Goal: Communication & Community: Ask a question

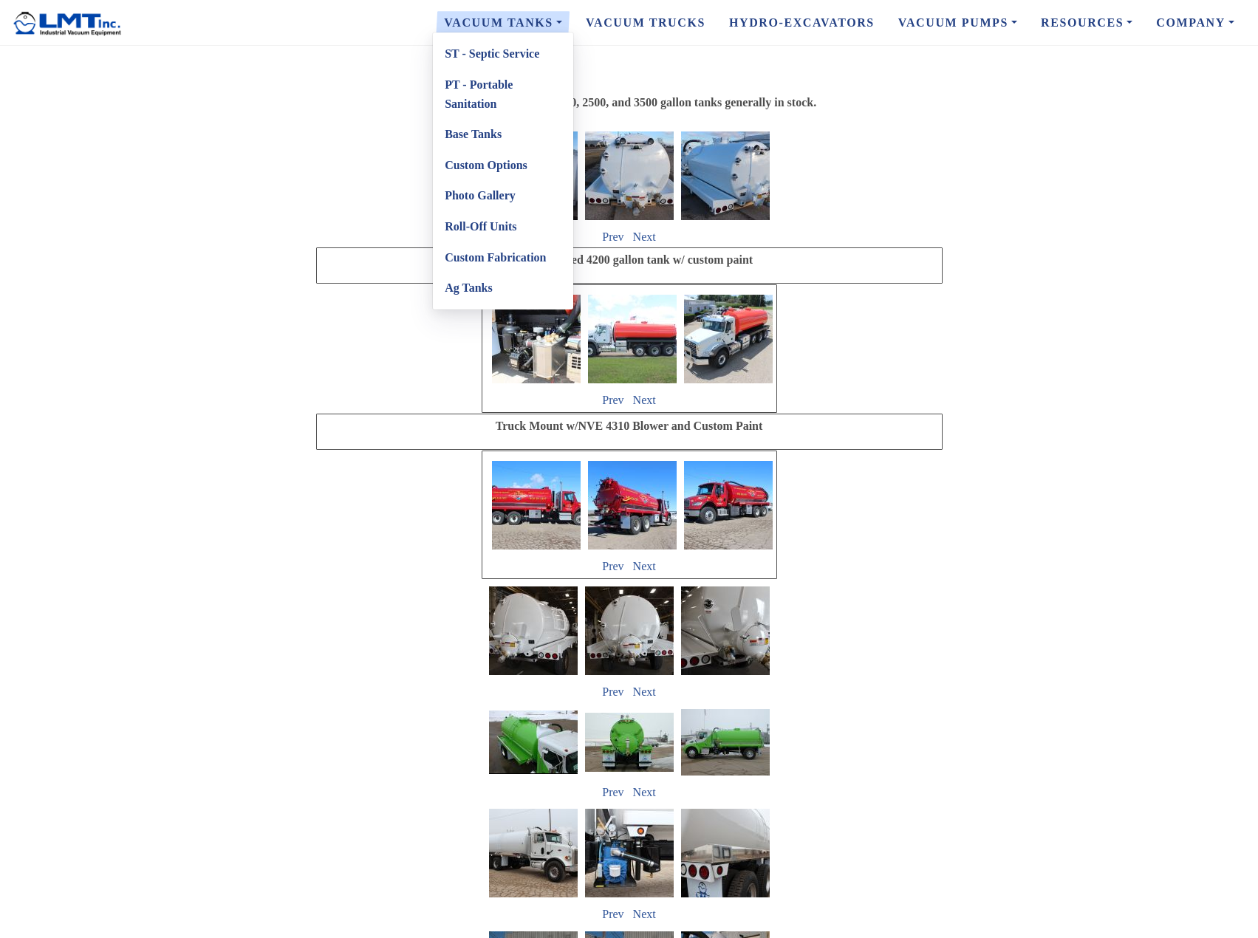
click at [479, 55] on link "ST - Septic Service" at bounding box center [503, 53] width 140 height 31
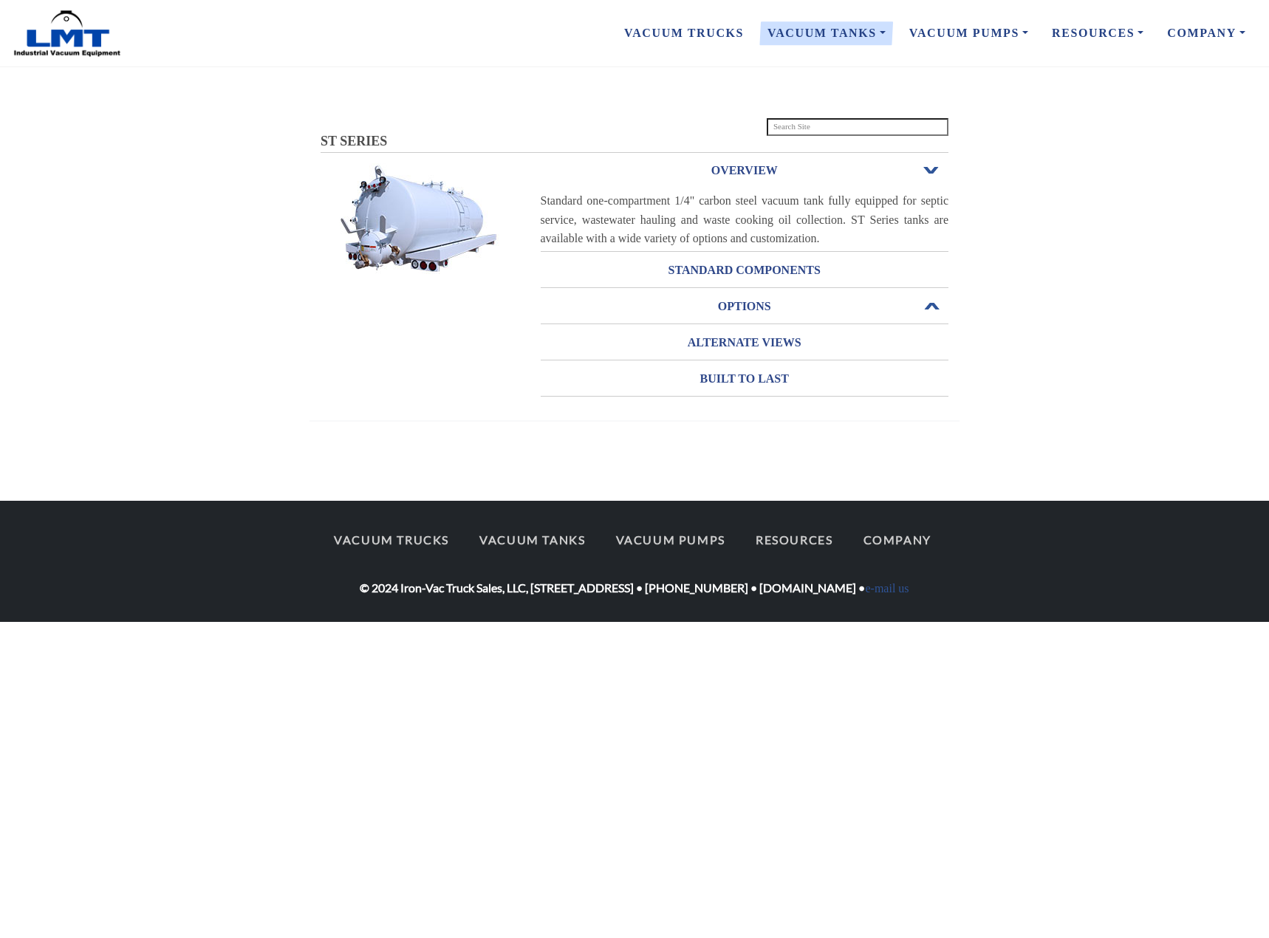
click at [746, 302] on h3 "OPTIONS" at bounding box center [745, 307] width 408 height 24
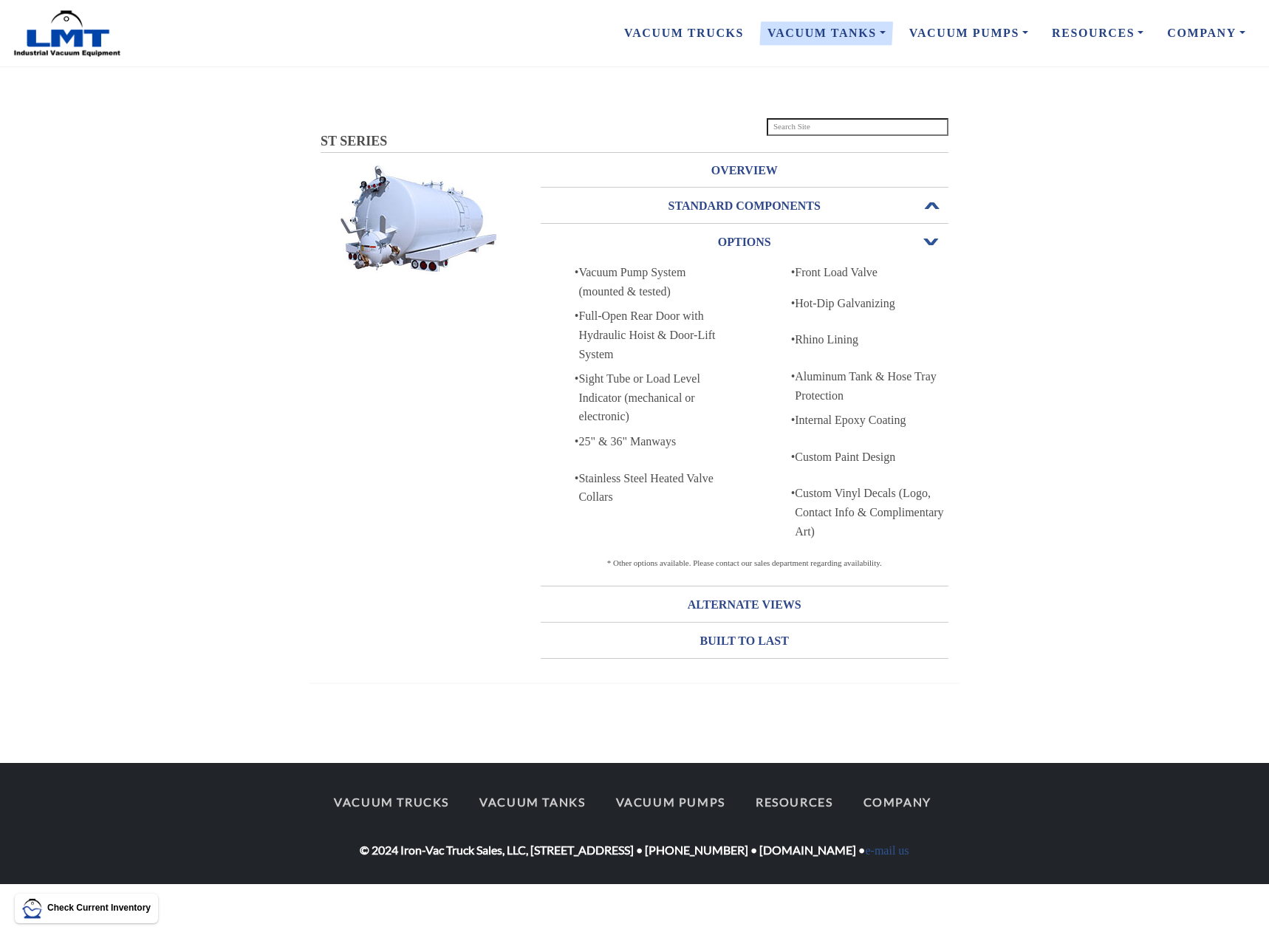
click at [754, 202] on h3 "STANDARD COMPONENTS" at bounding box center [745, 206] width 408 height 24
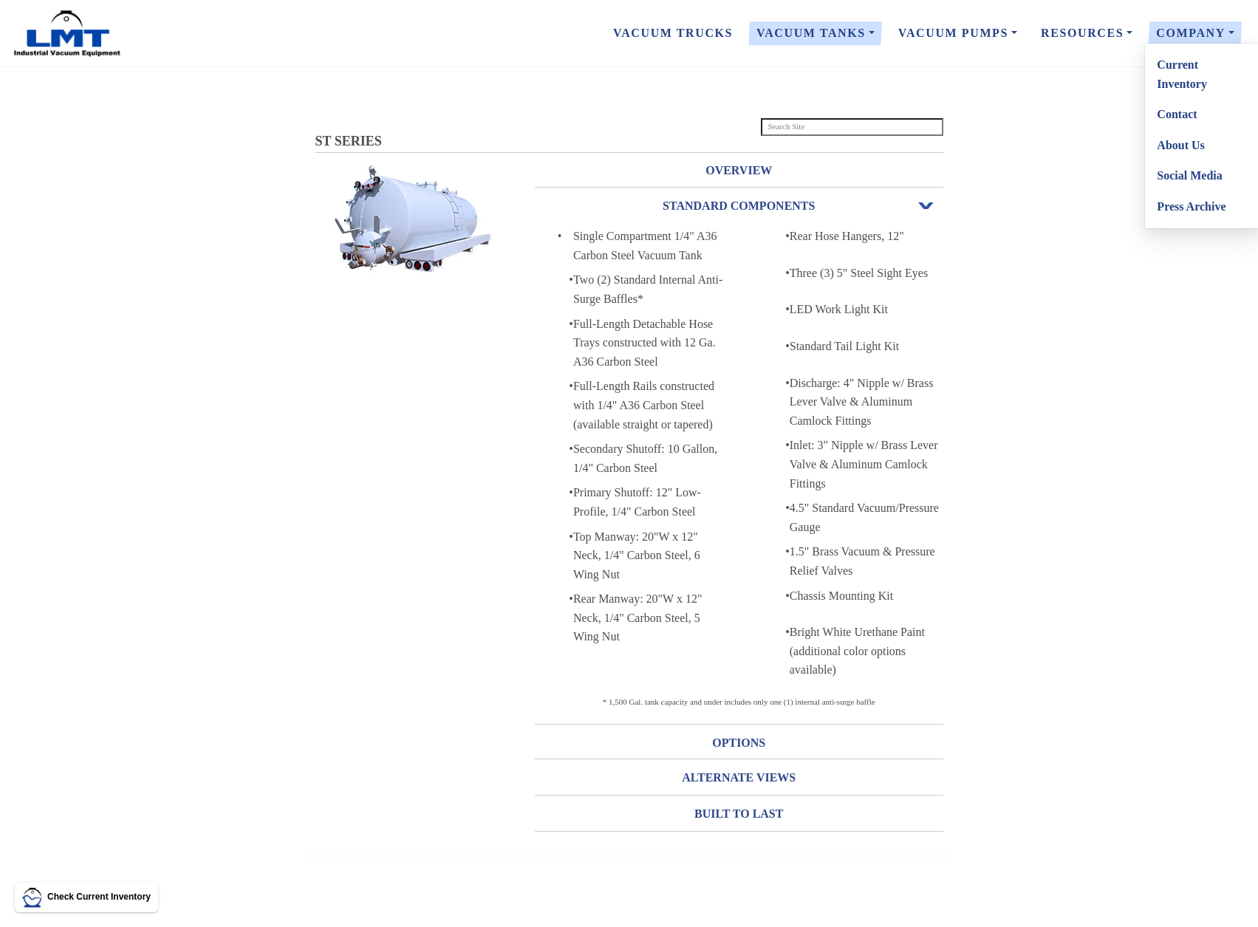
click at [1168, 112] on link "Contact" at bounding box center [1203, 114] width 117 height 31
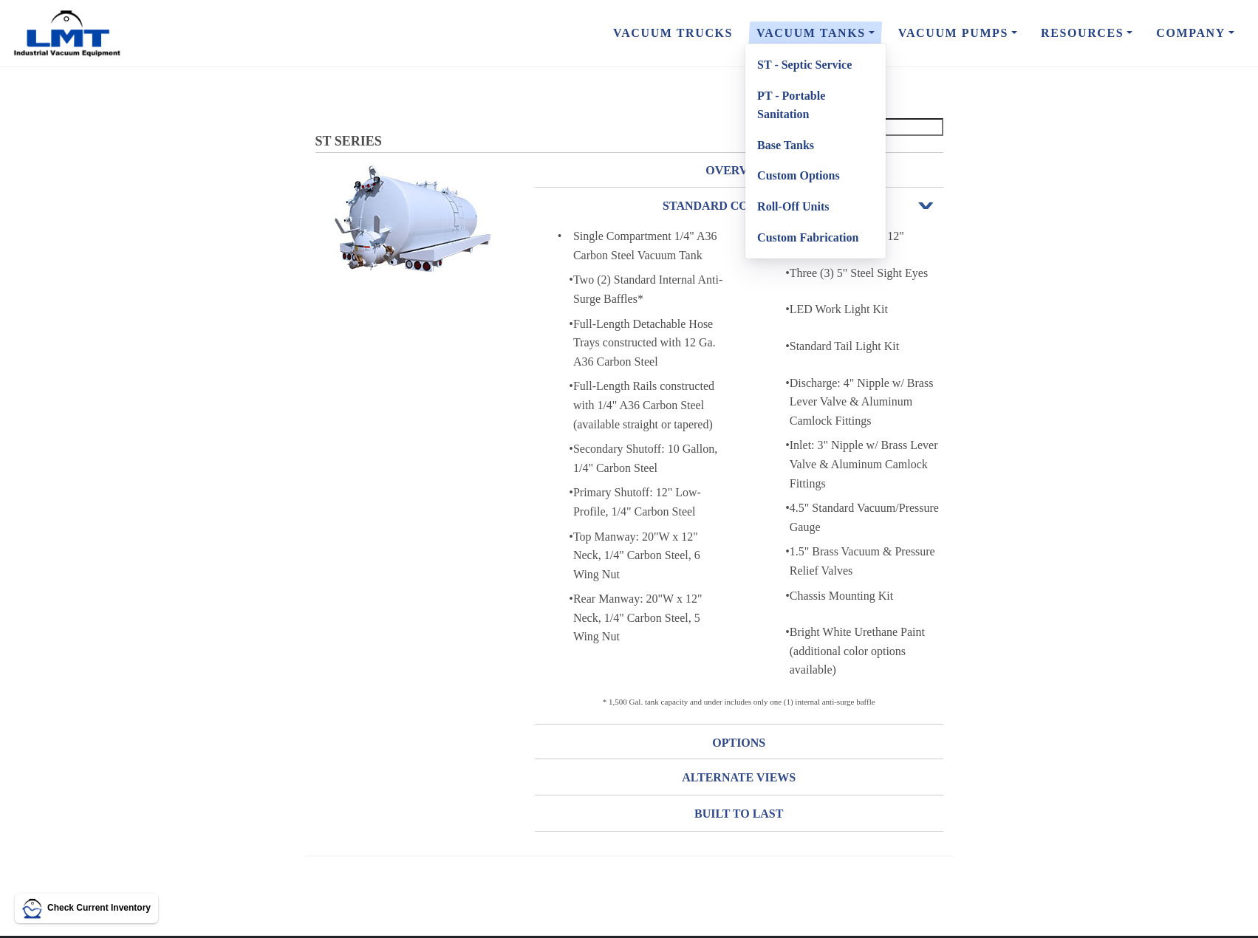
click at [794, 35] on link "Vacuum Tanks" at bounding box center [815, 33] width 142 height 31
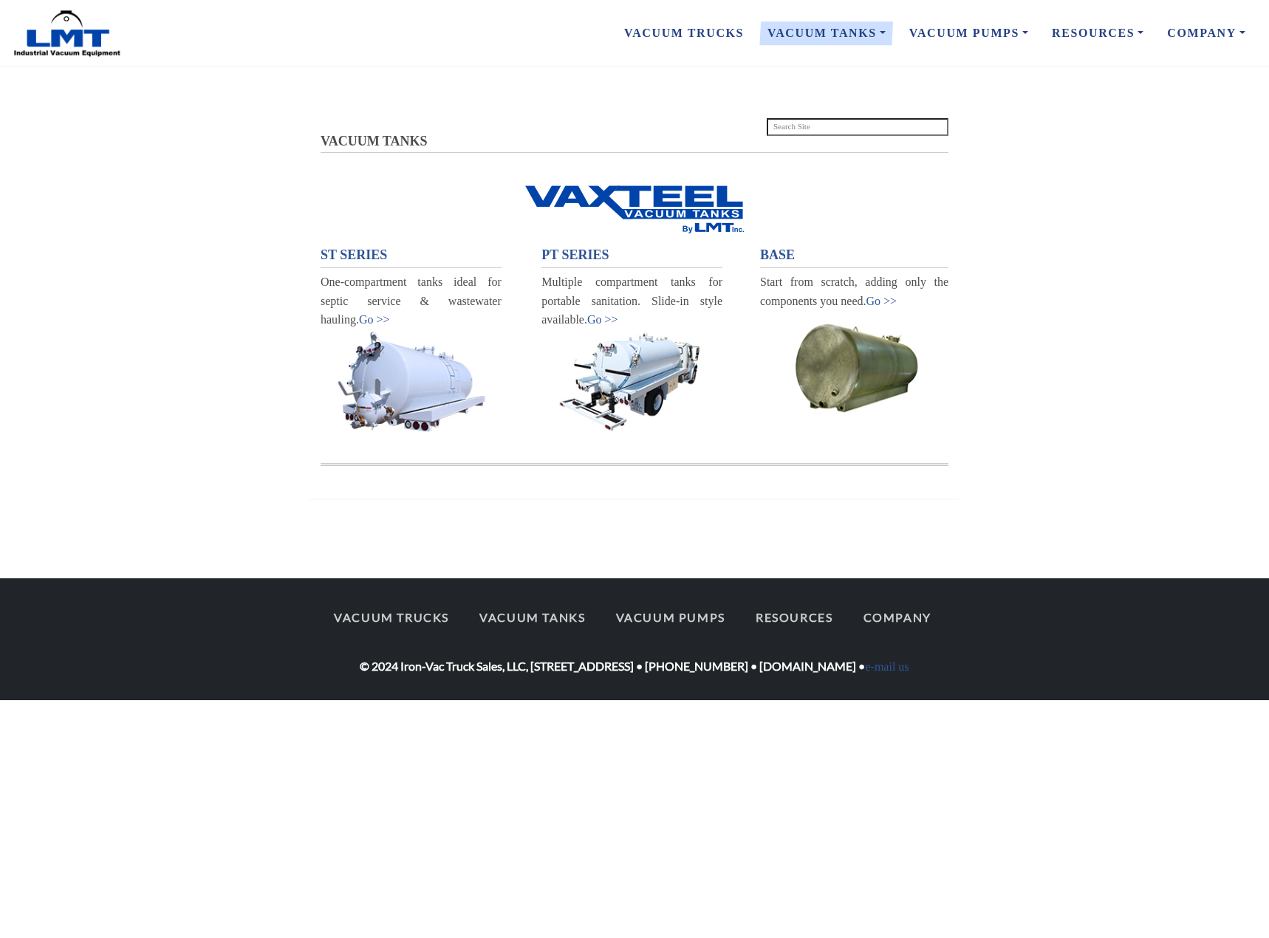
click at [350, 253] on span "ST SERIES" at bounding box center [353, 254] width 66 height 15
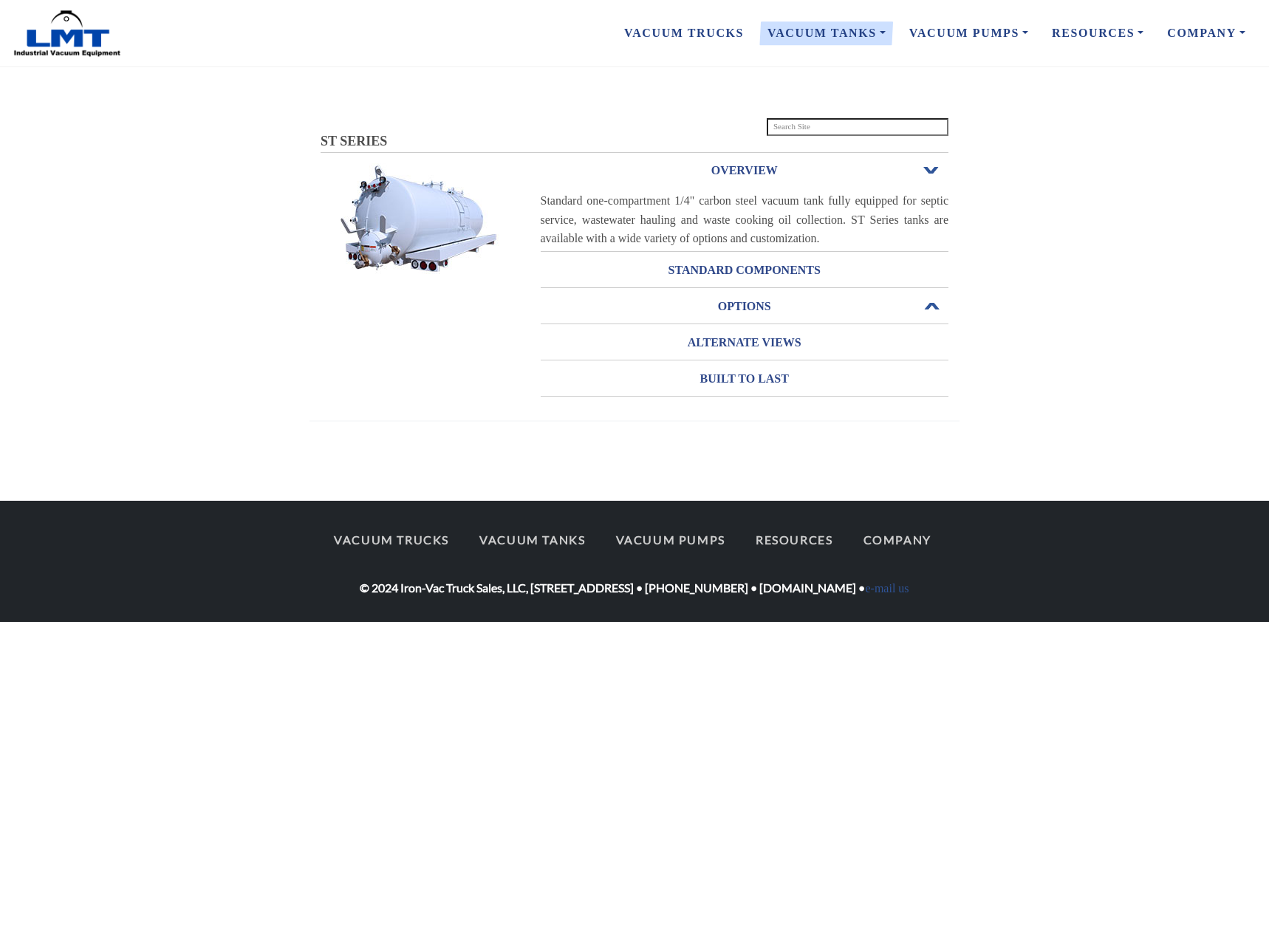
click at [742, 303] on h3 "OPTIONS" at bounding box center [745, 307] width 408 height 24
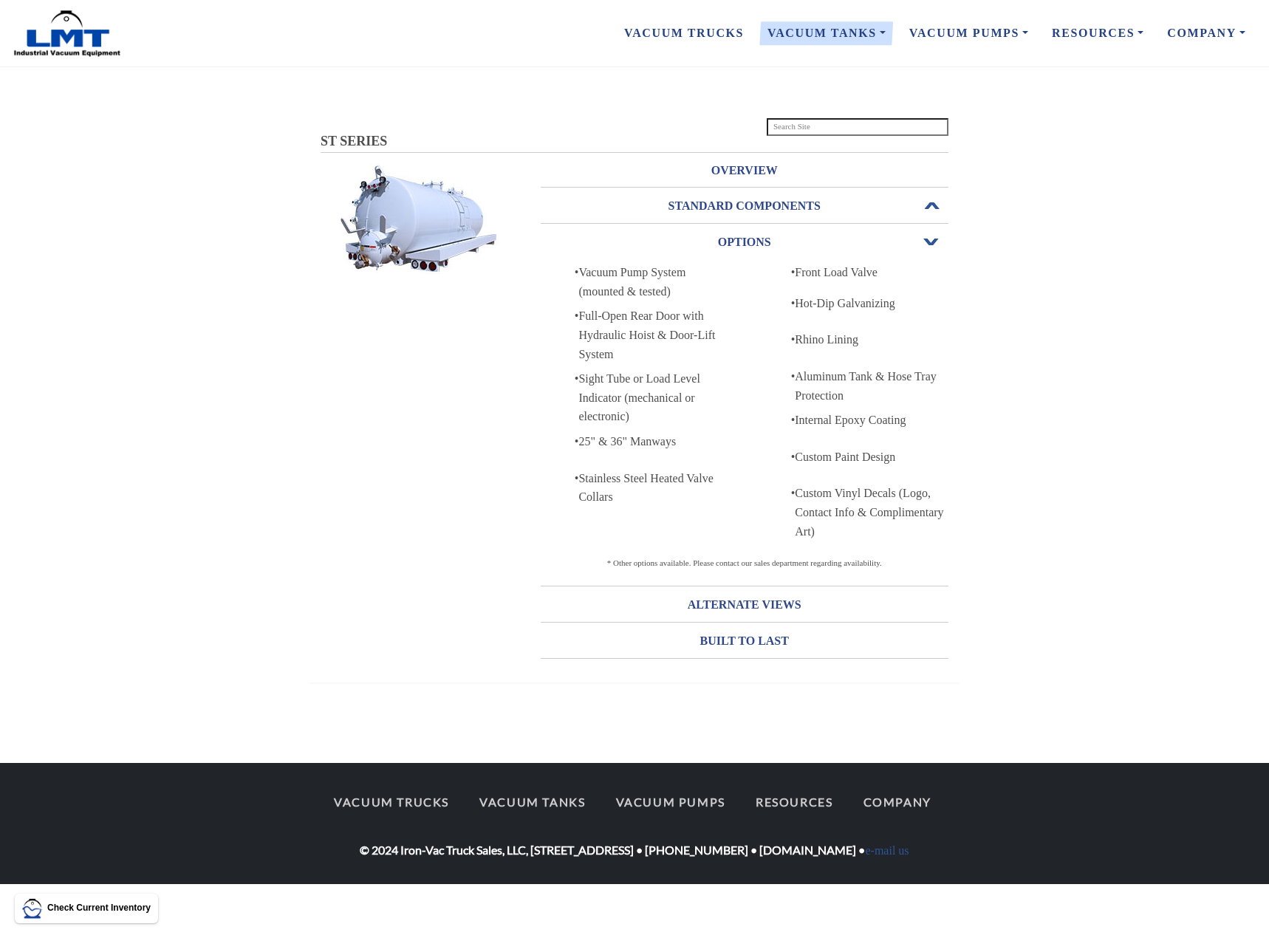
click at [730, 208] on h3 "STANDARD COMPONENTS" at bounding box center [745, 206] width 408 height 24
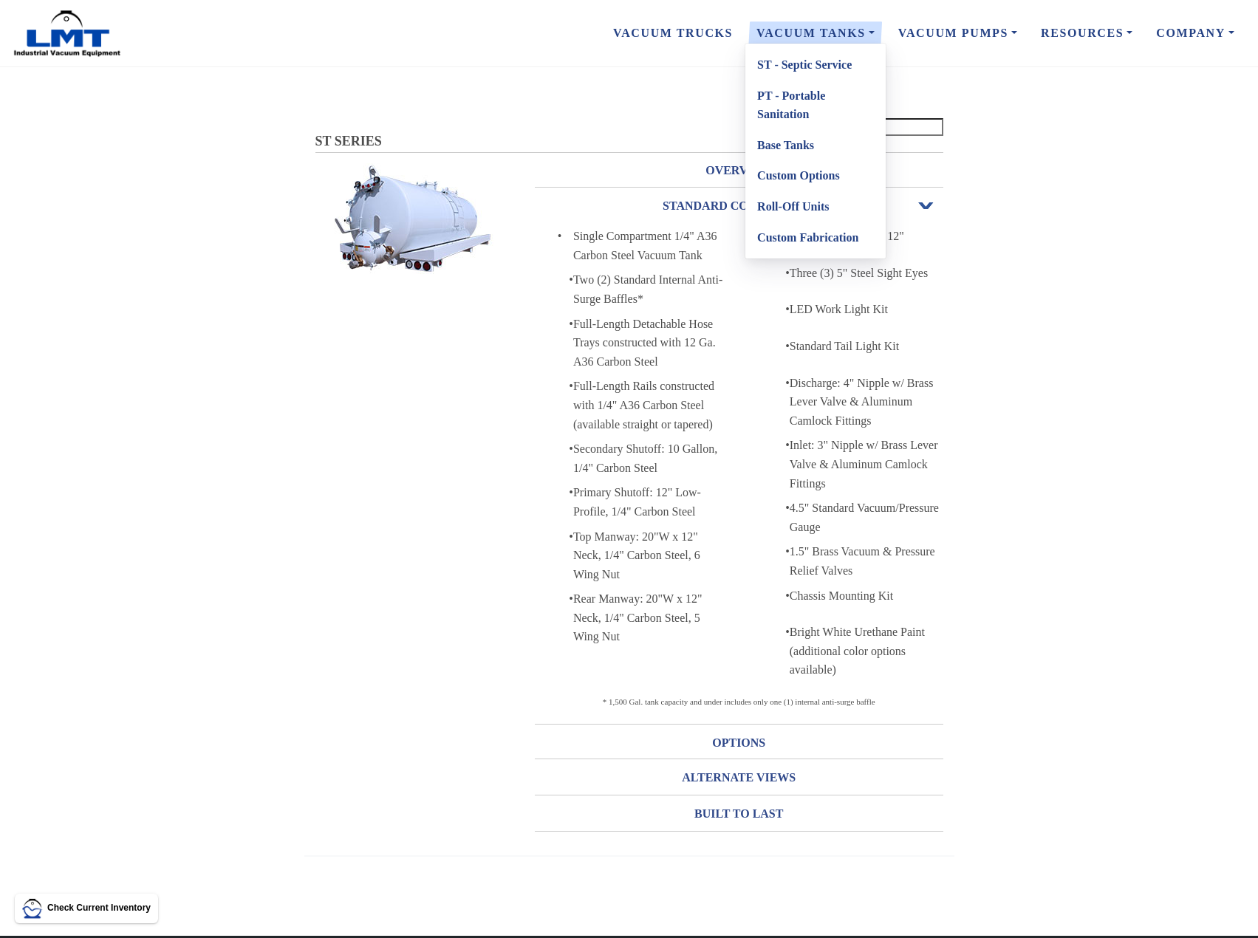
click at [785, 145] on link "Base Tanks" at bounding box center [815, 145] width 140 height 31
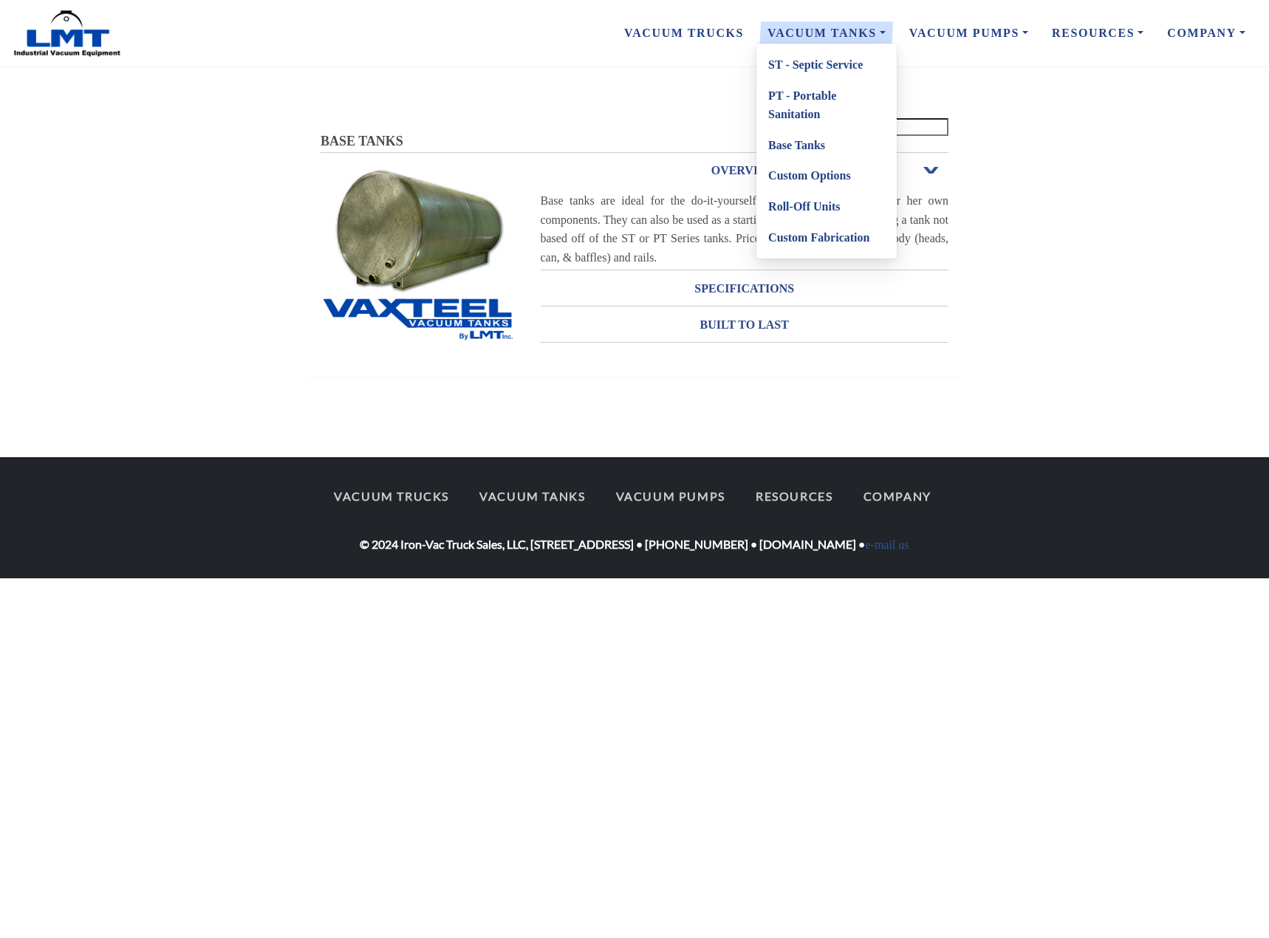
click at [781, 97] on link "PT - Portable Sanitation" at bounding box center [826, 104] width 140 height 49
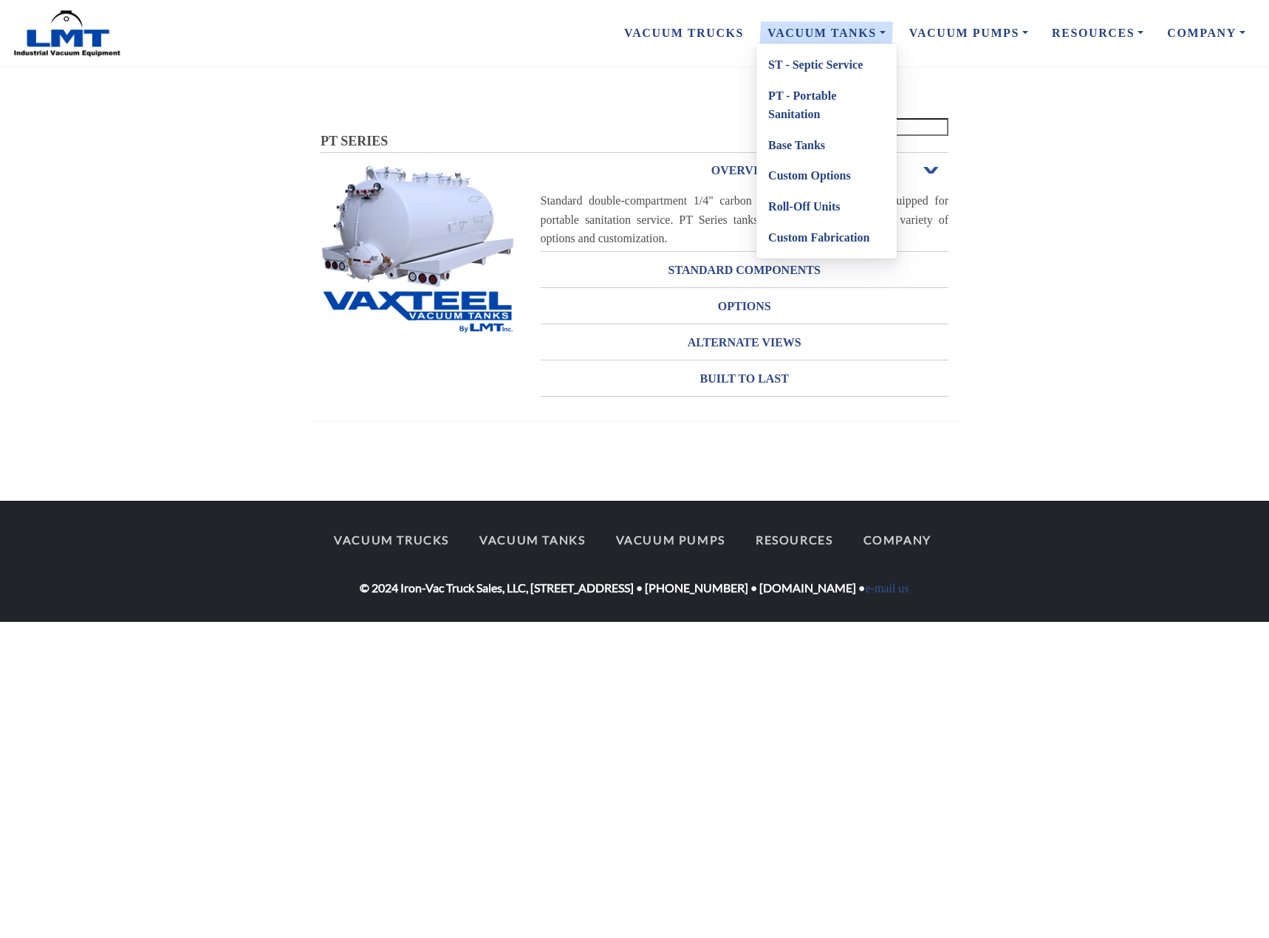
click at [793, 66] on link "ST - Septic Service" at bounding box center [826, 64] width 140 height 31
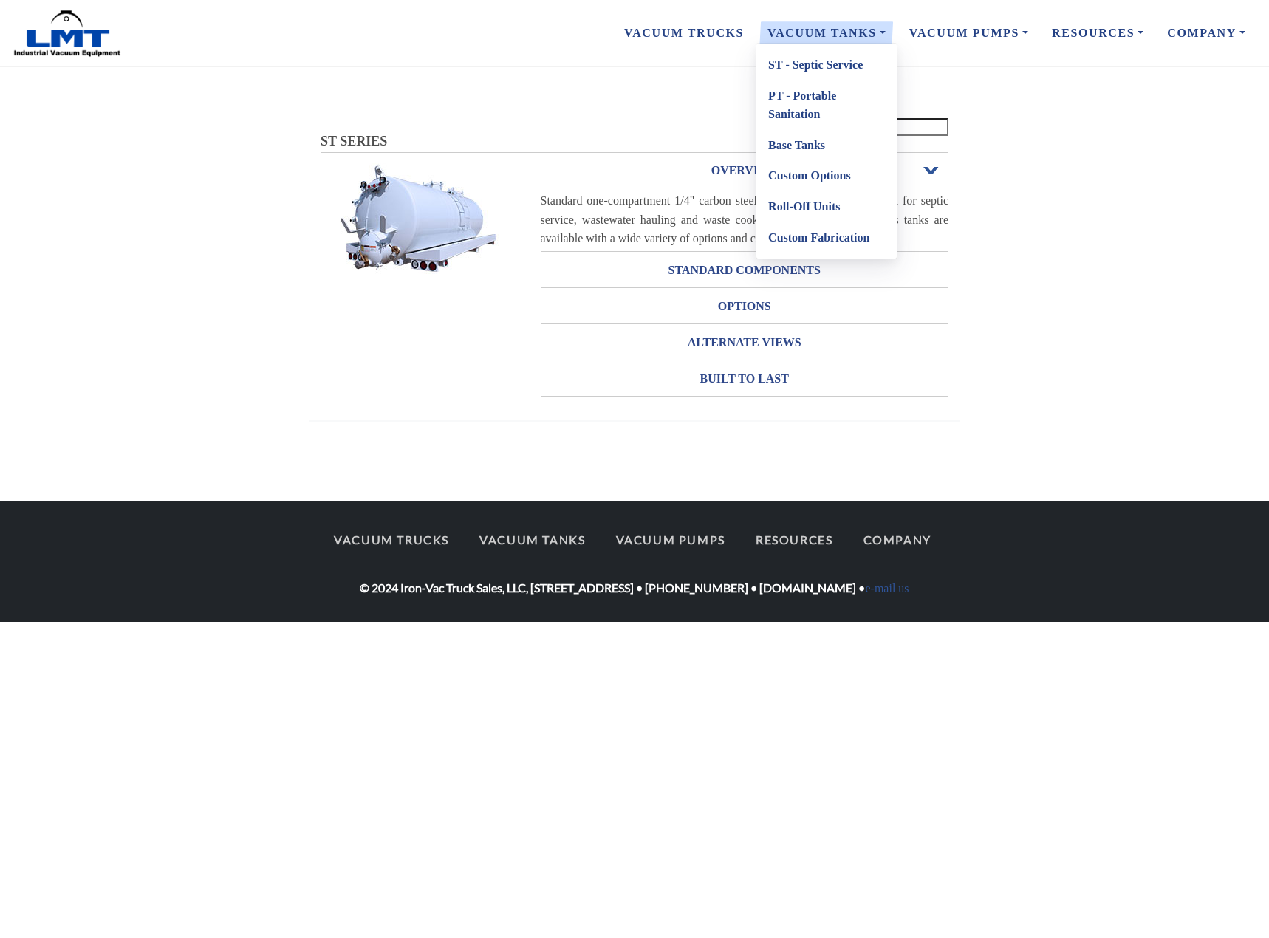
click at [785, 93] on link "PT - Portable Sanitation" at bounding box center [826, 104] width 140 height 49
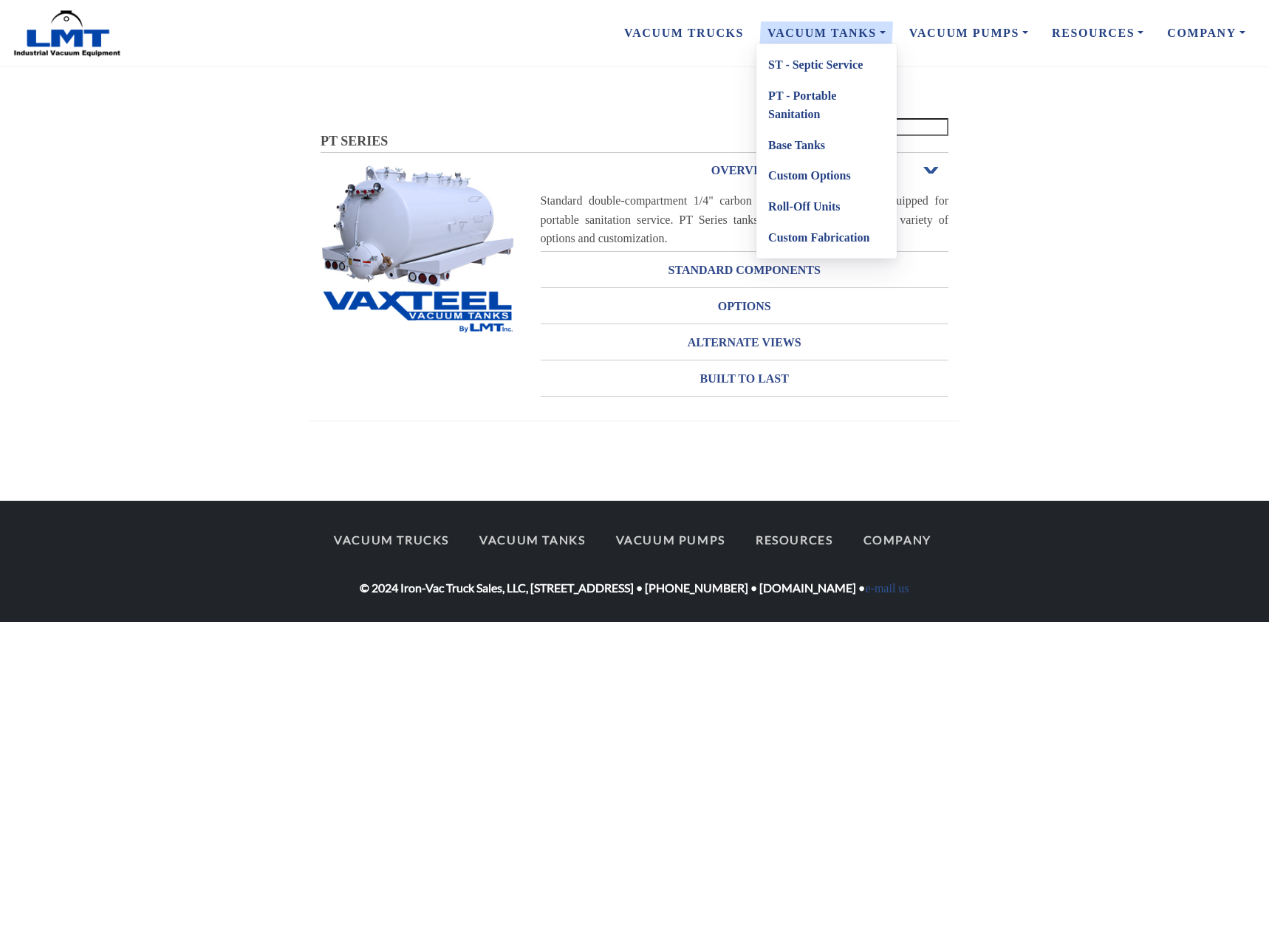
click at [805, 66] on link "ST - Septic Service" at bounding box center [826, 64] width 140 height 31
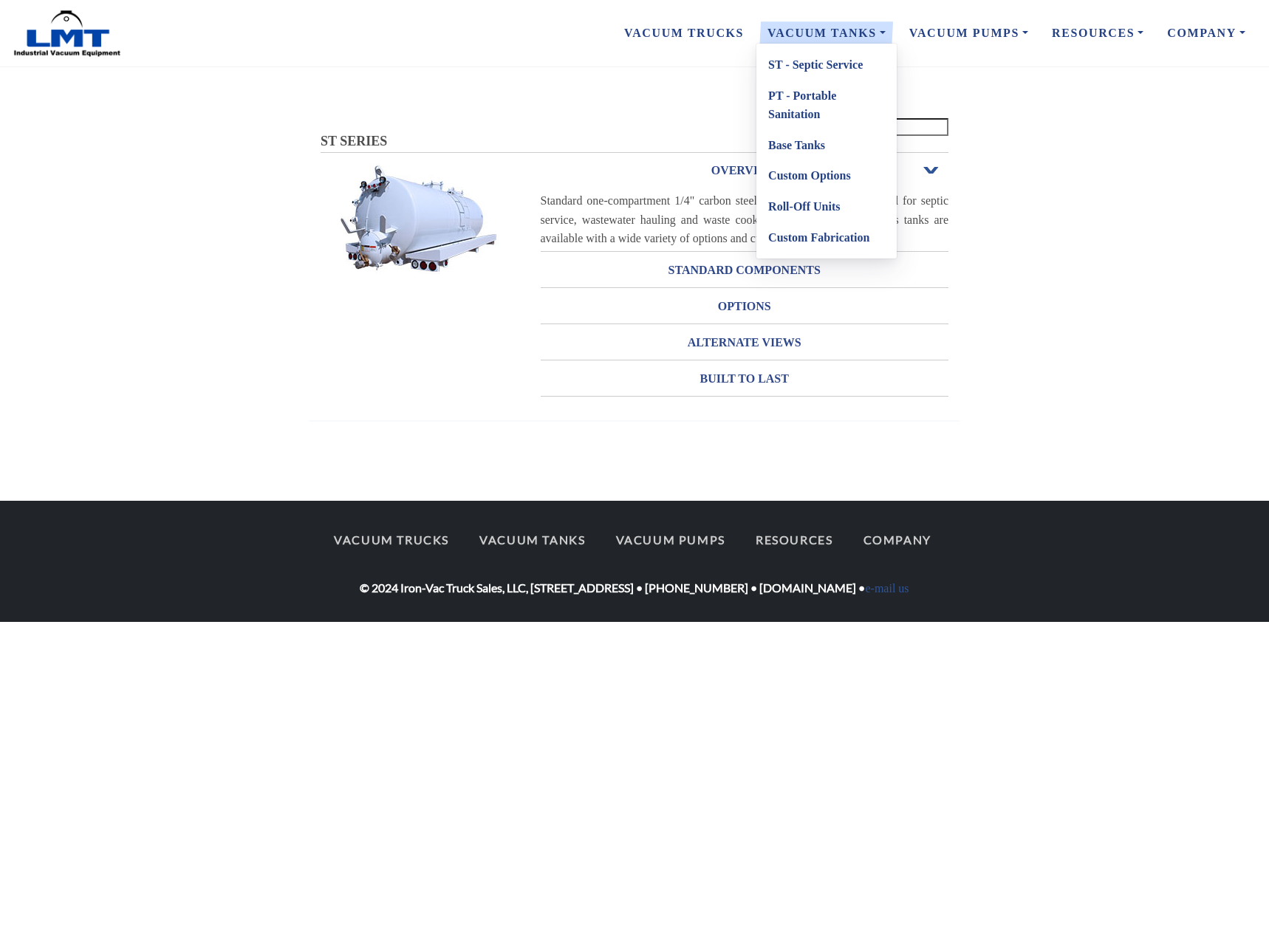
click at [794, 97] on link "PT - Portable Sanitation" at bounding box center [826, 104] width 140 height 49
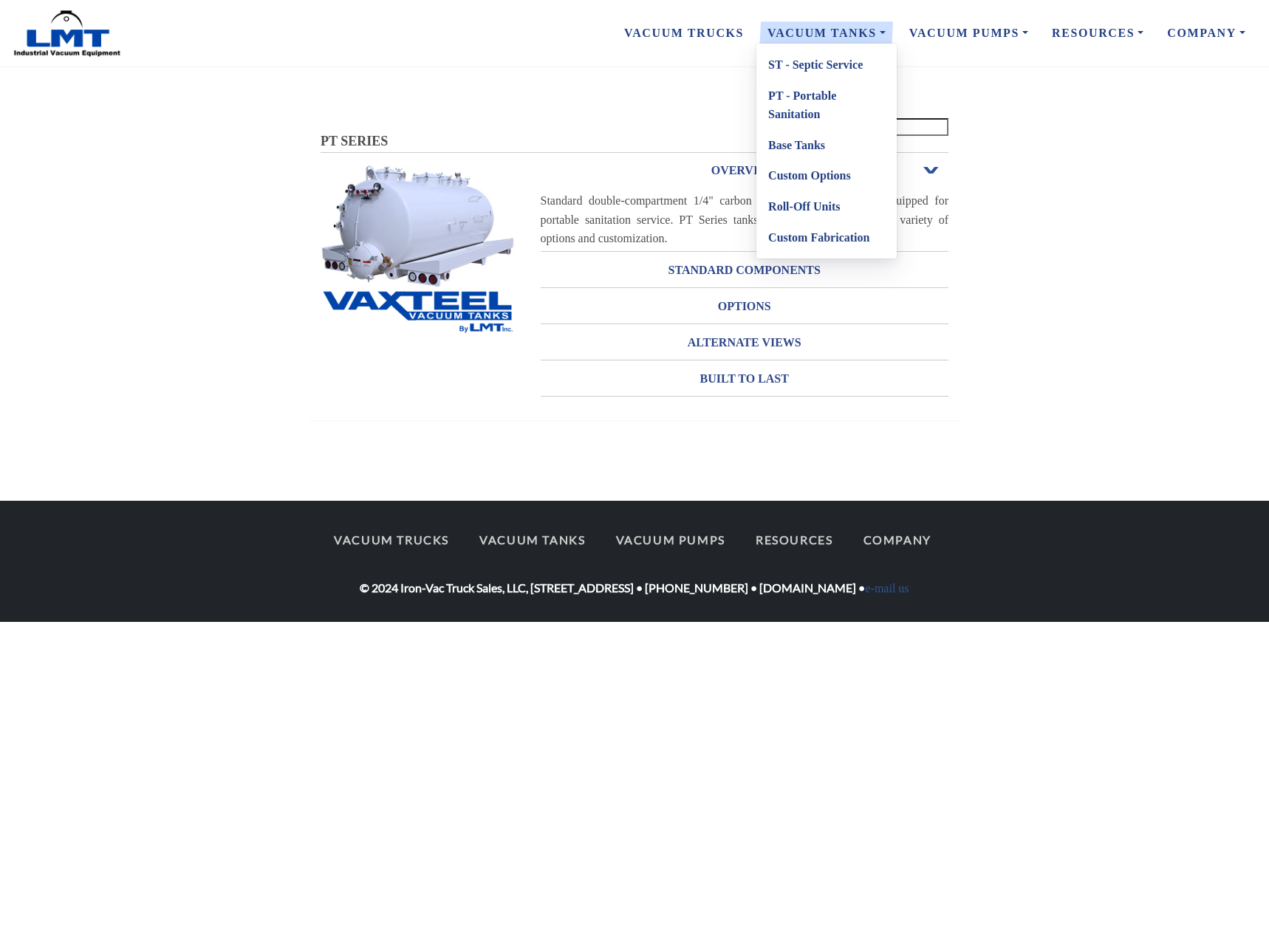
click at [799, 65] on link "ST - Septic Service" at bounding box center [826, 64] width 140 height 31
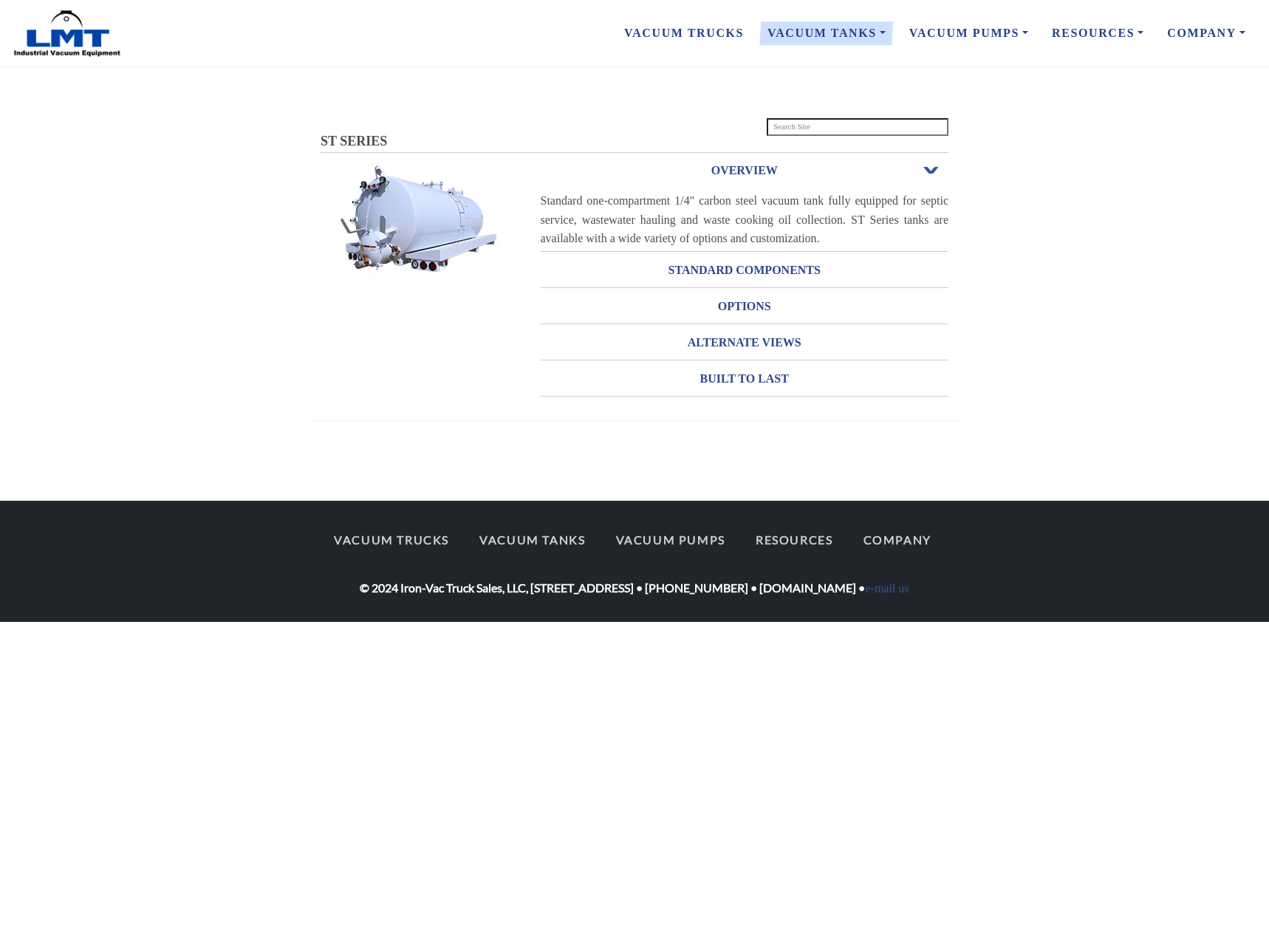
click at [83, 49] on img at bounding box center [67, 34] width 111 height 48
click at [69, 38] on img at bounding box center [67, 34] width 111 height 48
click at [515, 535] on link "Vacuum Tanks" at bounding box center [532, 539] width 132 height 31
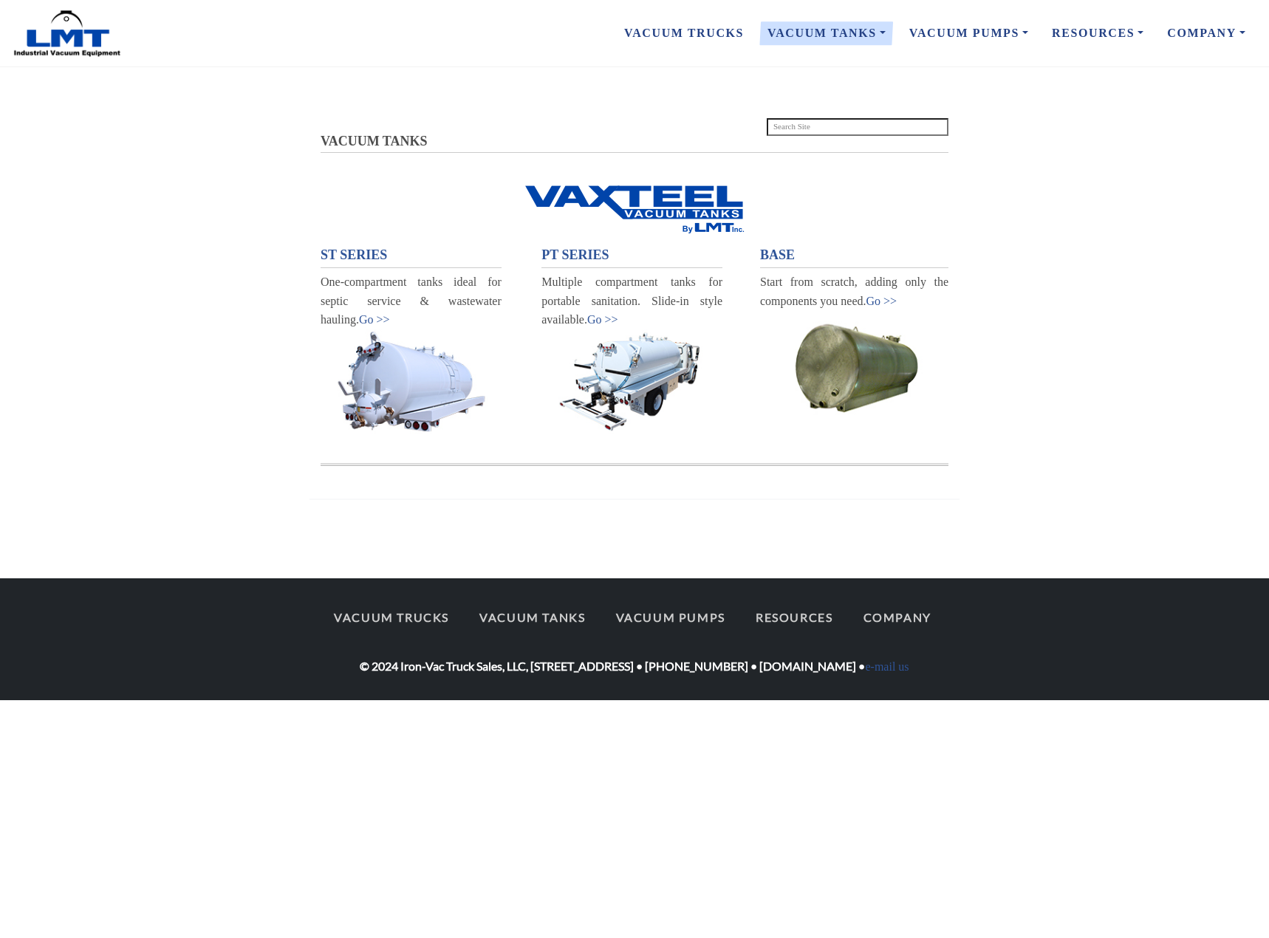
click at [329, 253] on span "ST SERIES" at bounding box center [353, 254] width 66 height 15
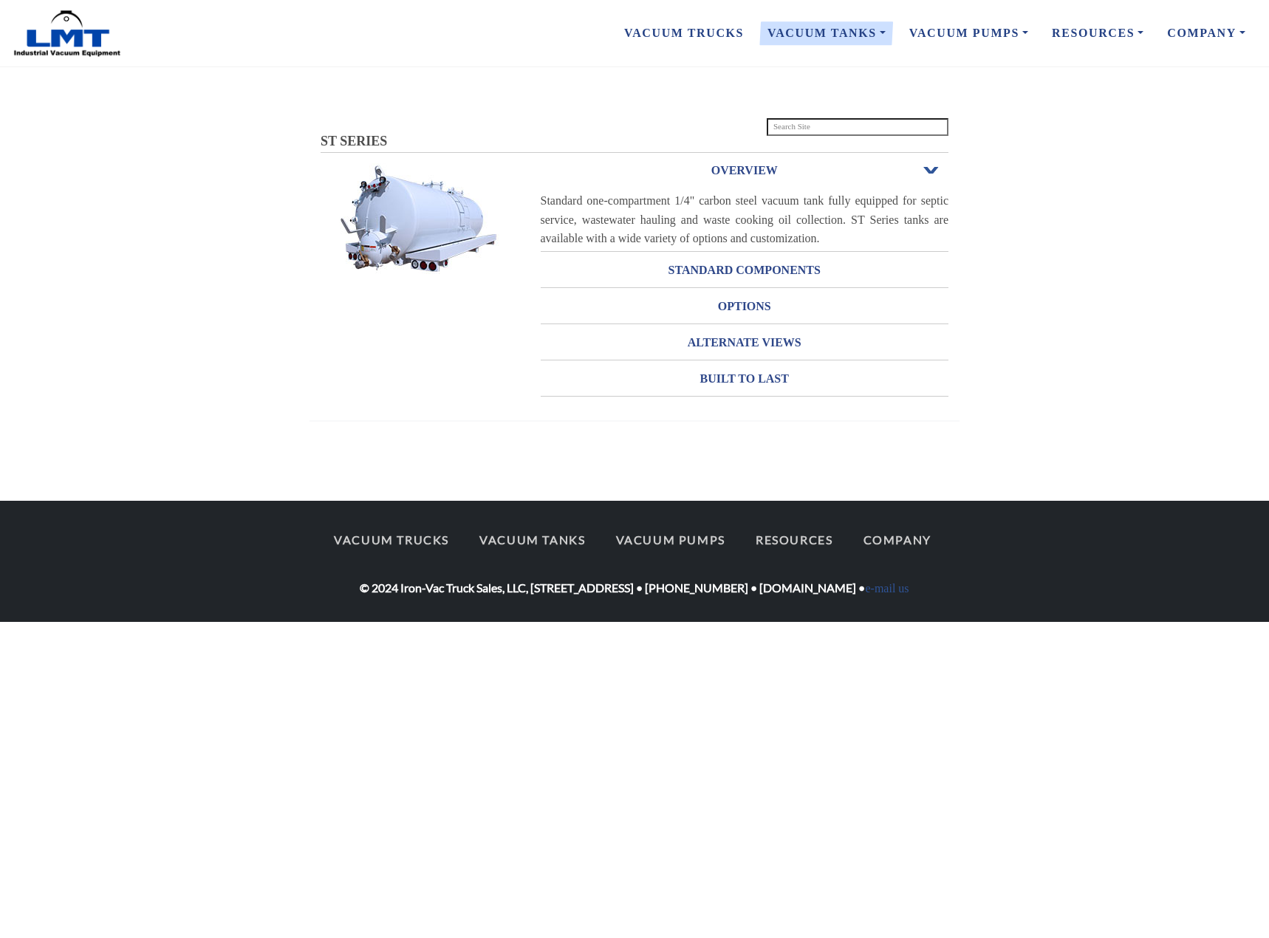
click at [445, 226] on img at bounding box center [418, 218] width 192 height 111
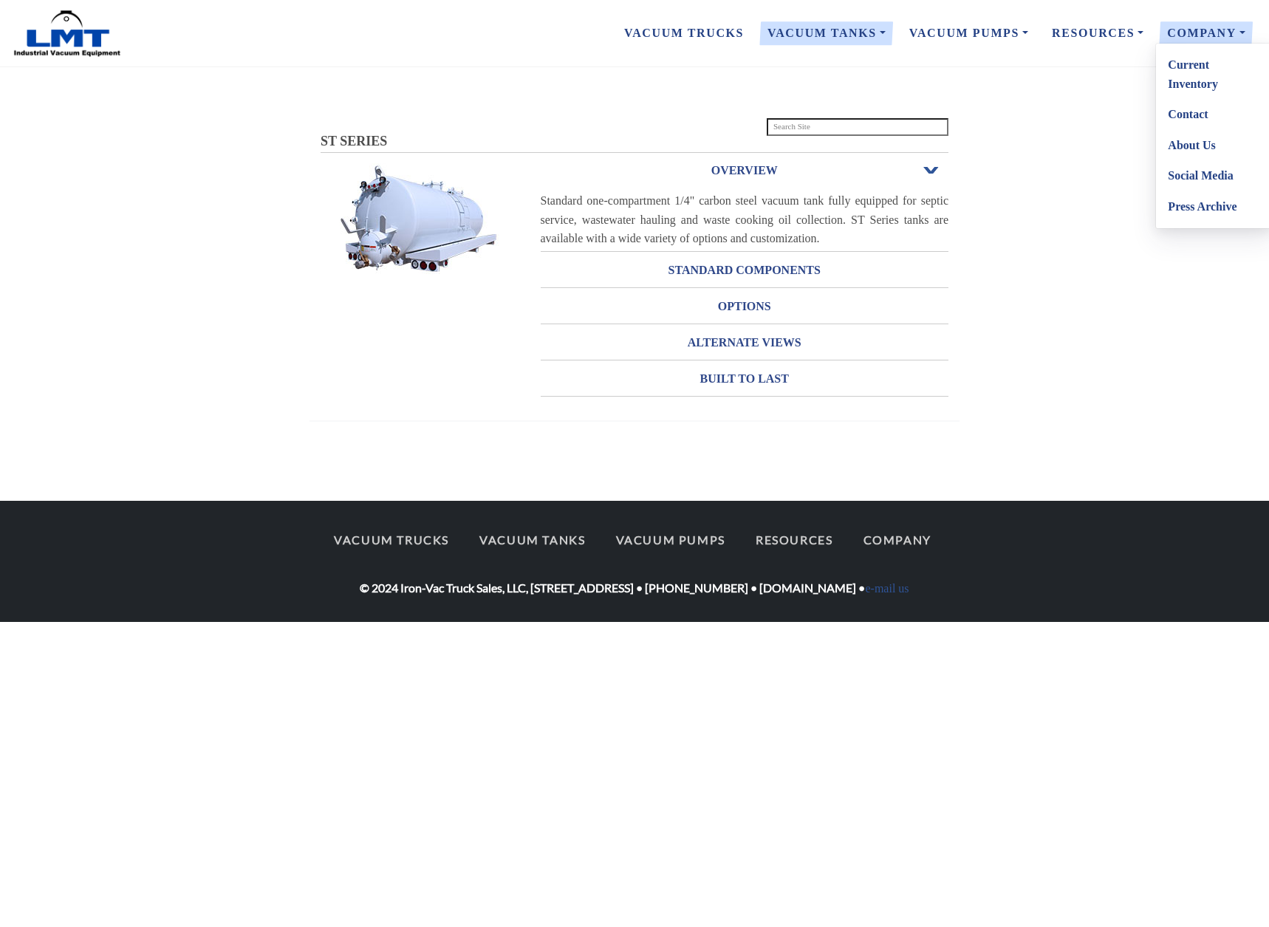
click at [1213, 41] on link "Company" at bounding box center [1206, 33] width 102 height 31
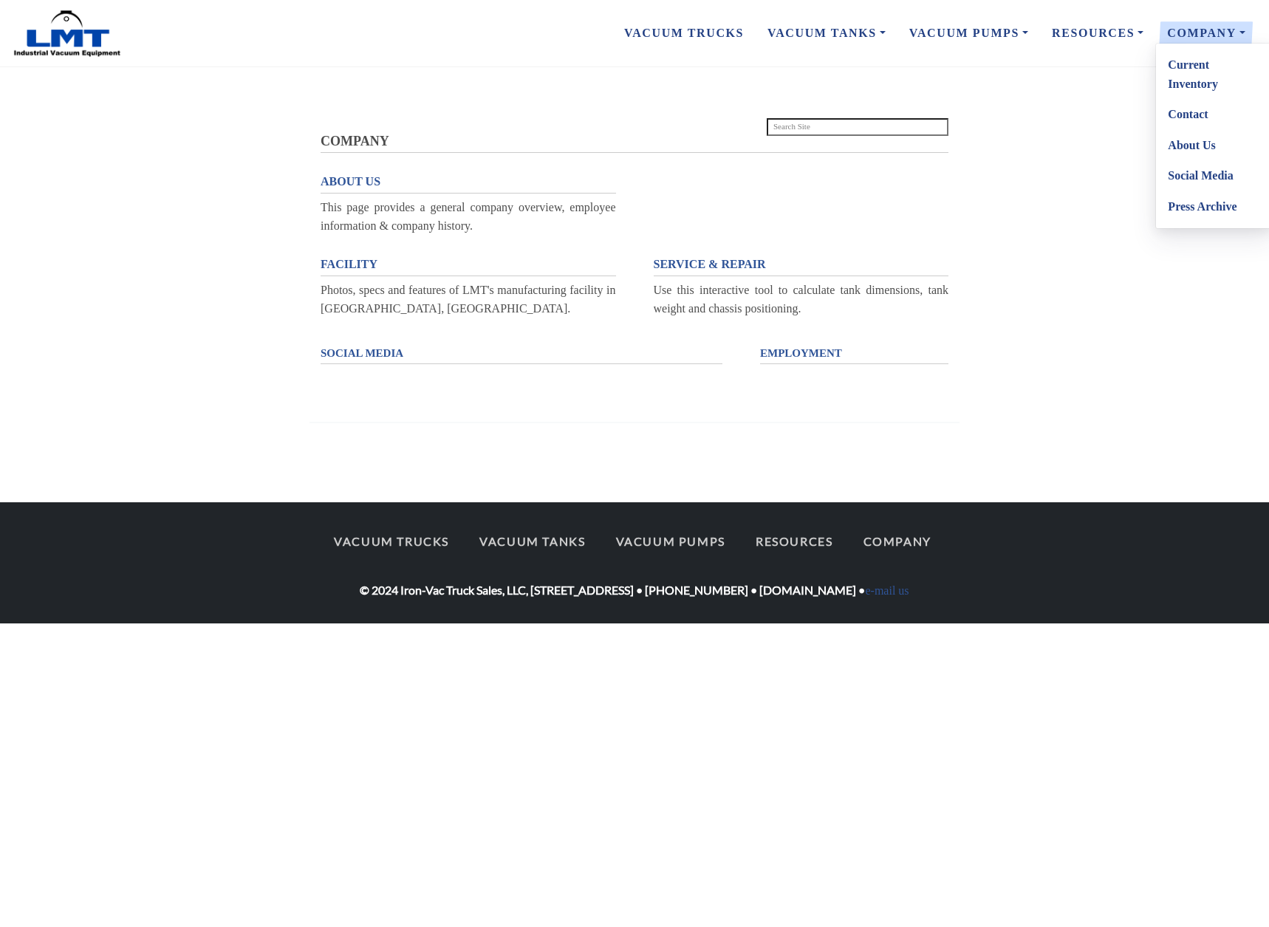
click at [1199, 89] on link "Current Inventory" at bounding box center [1214, 73] width 117 height 49
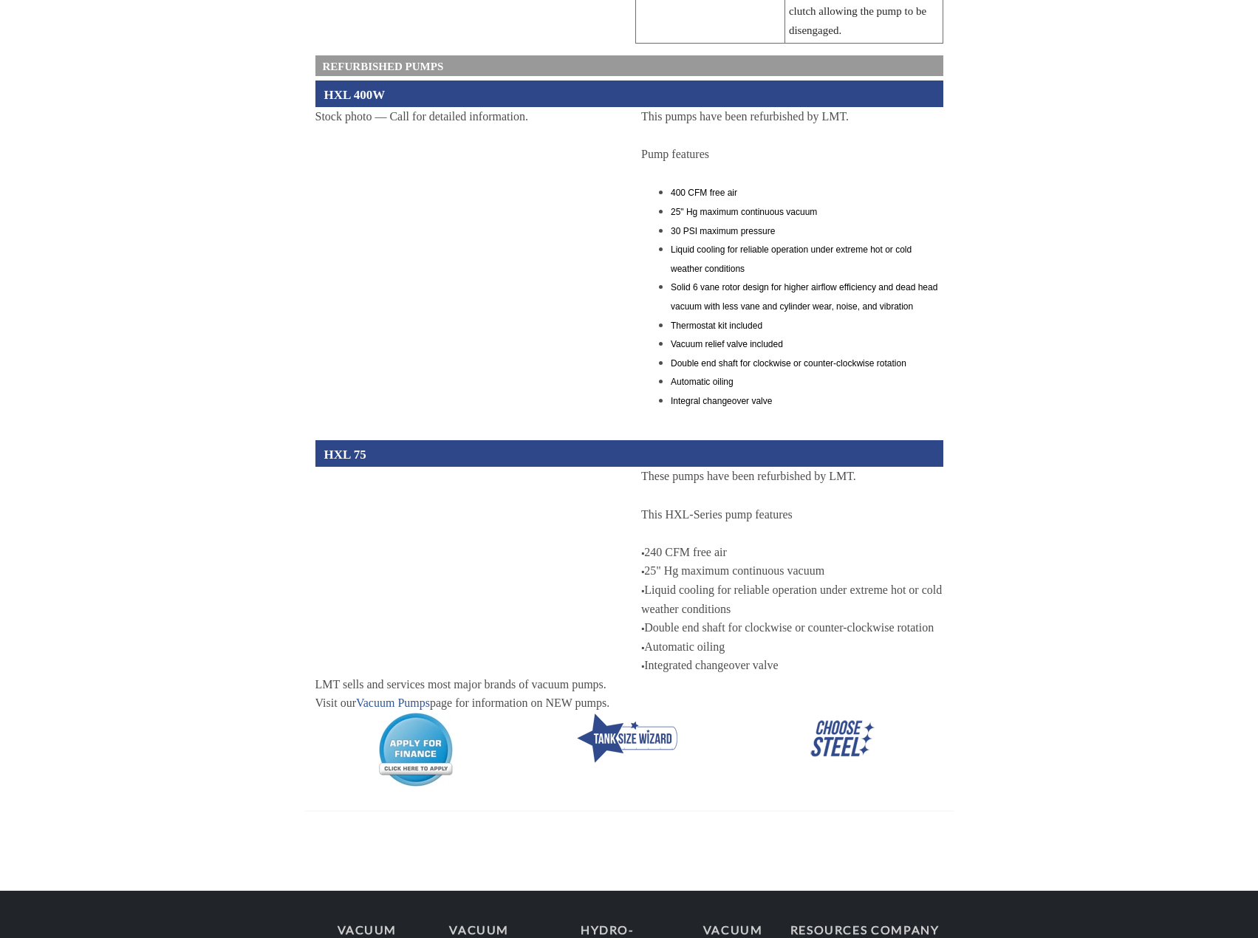
scroll to position [4336, 0]
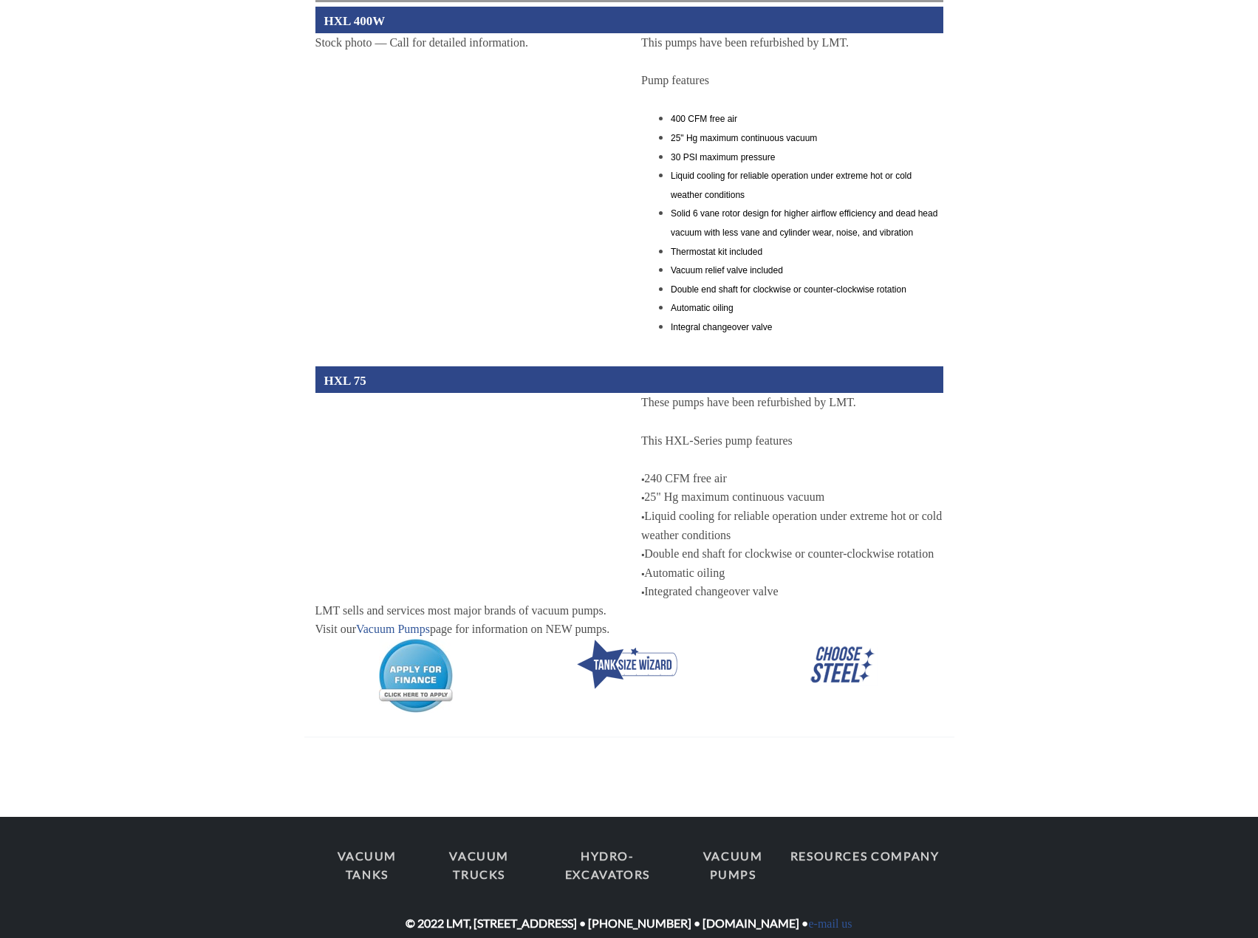
drag, startPoint x: 724, startPoint y: 907, endPoint x: 812, endPoint y: 913, distance: 87.4
click at [812, 913] on div "Vacuum Tanks Vacuum Trucks Hydro-Excavators Vacuum Pumps Resources Company © 20…" at bounding box center [629, 886] width 650 height 93
copy div "www.lmtmfg.com"
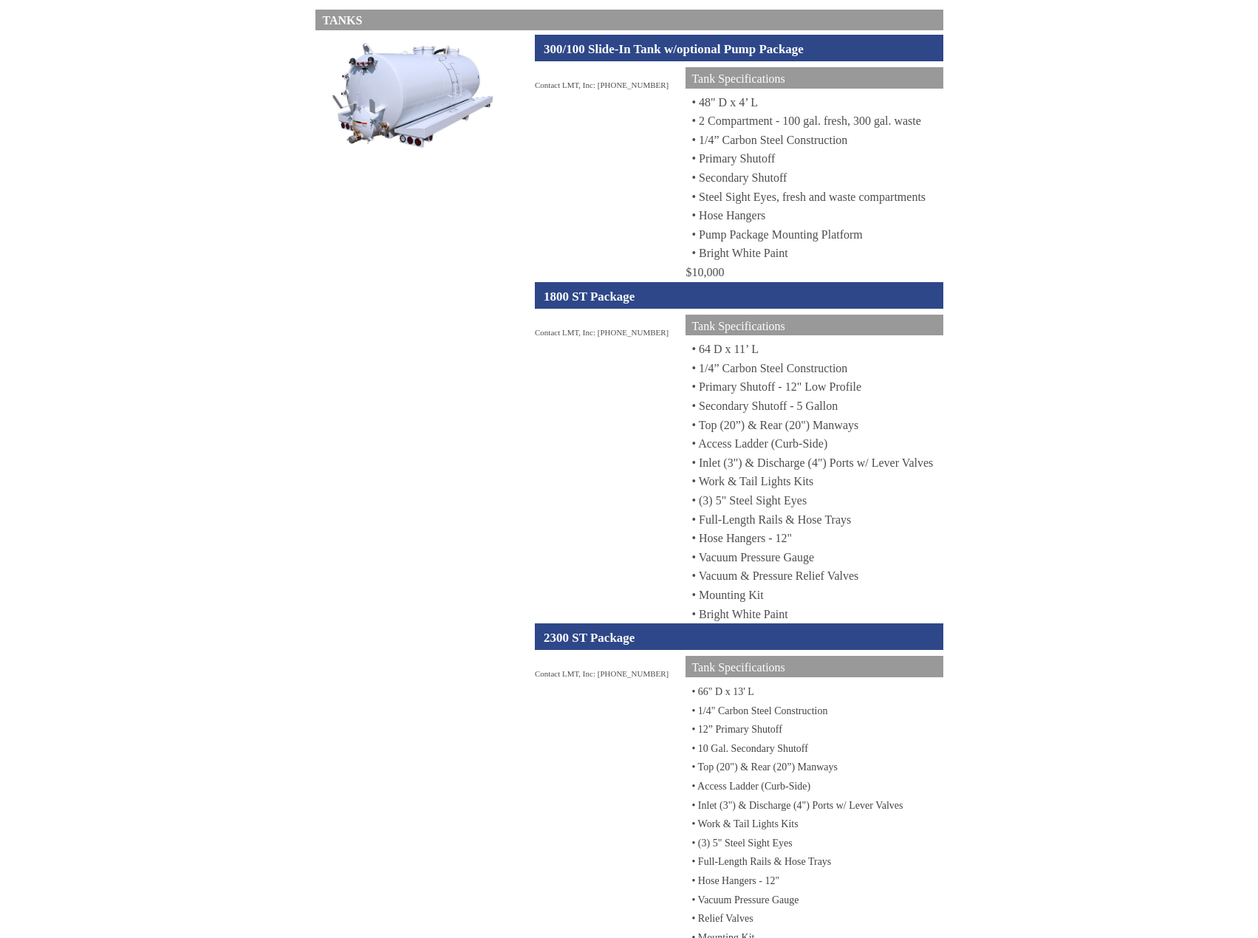
scroll to position [0, 0]
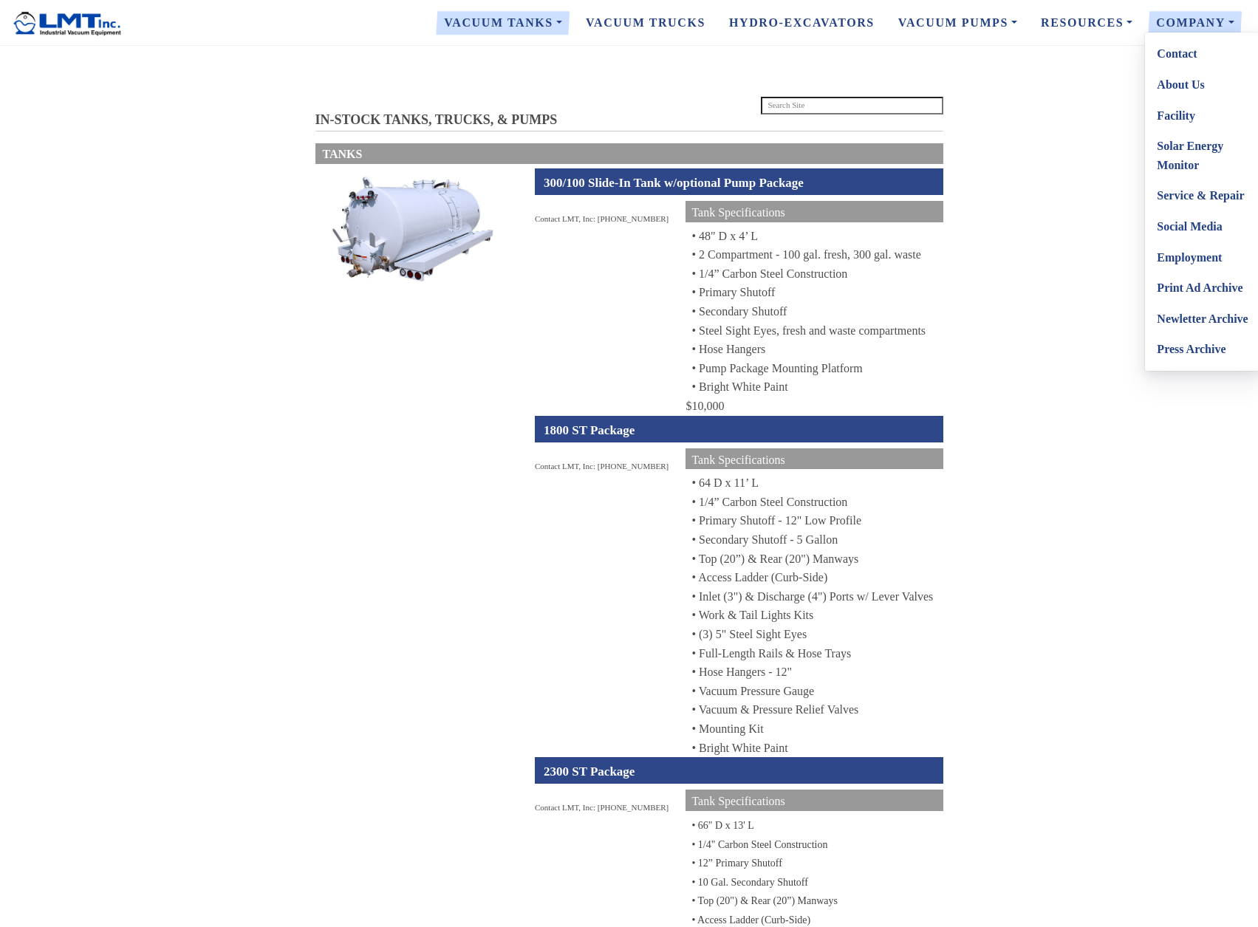
click at [1185, 85] on link "About Us" at bounding box center [1203, 84] width 117 height 31
click at [1179, 83] on link "About Us" at bounding box center [1203, 84] width 117 height 31
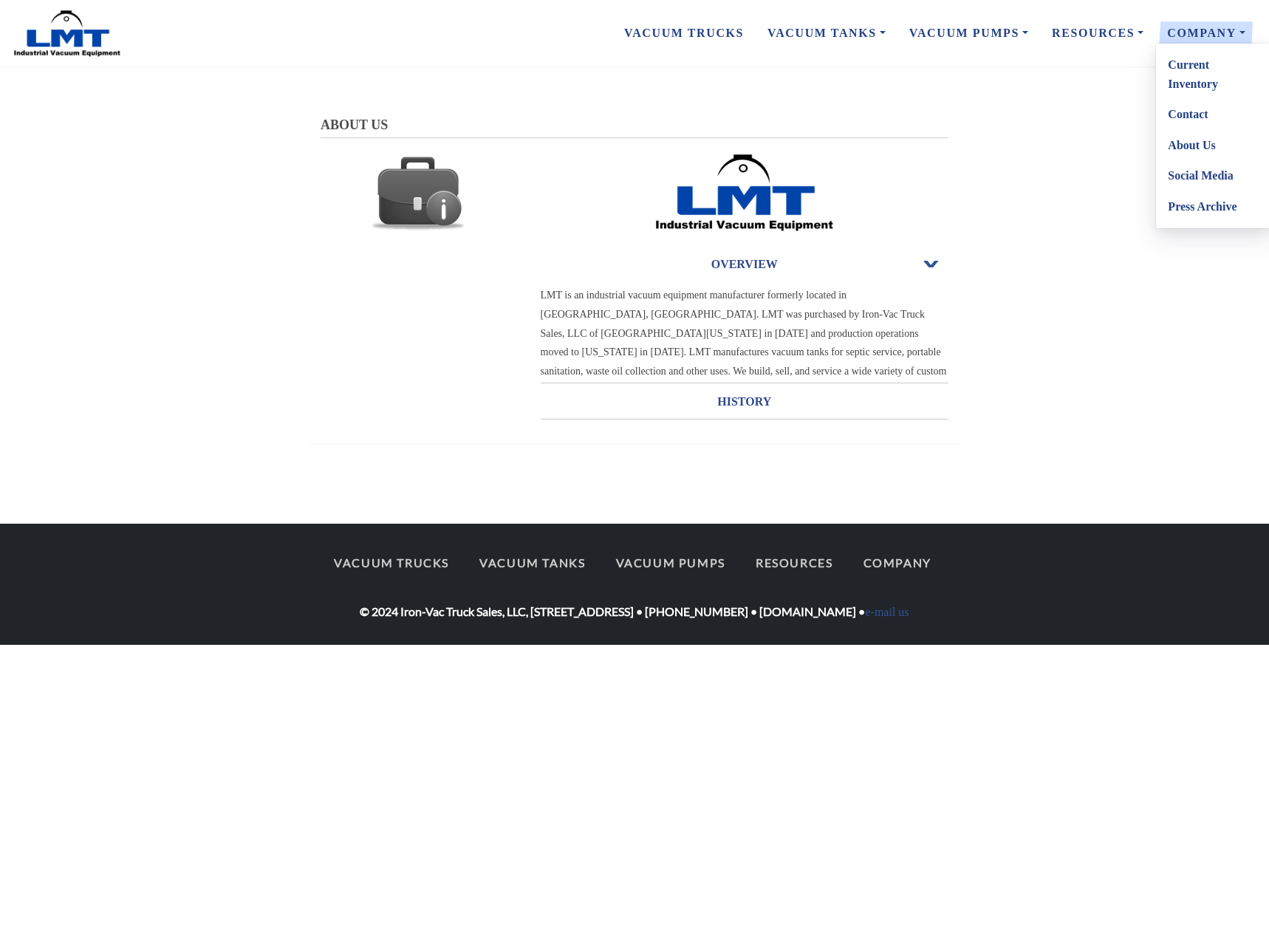
click at [1184, 145] on link "About Us" at bounding box center [1214, 145] width 117 height 31
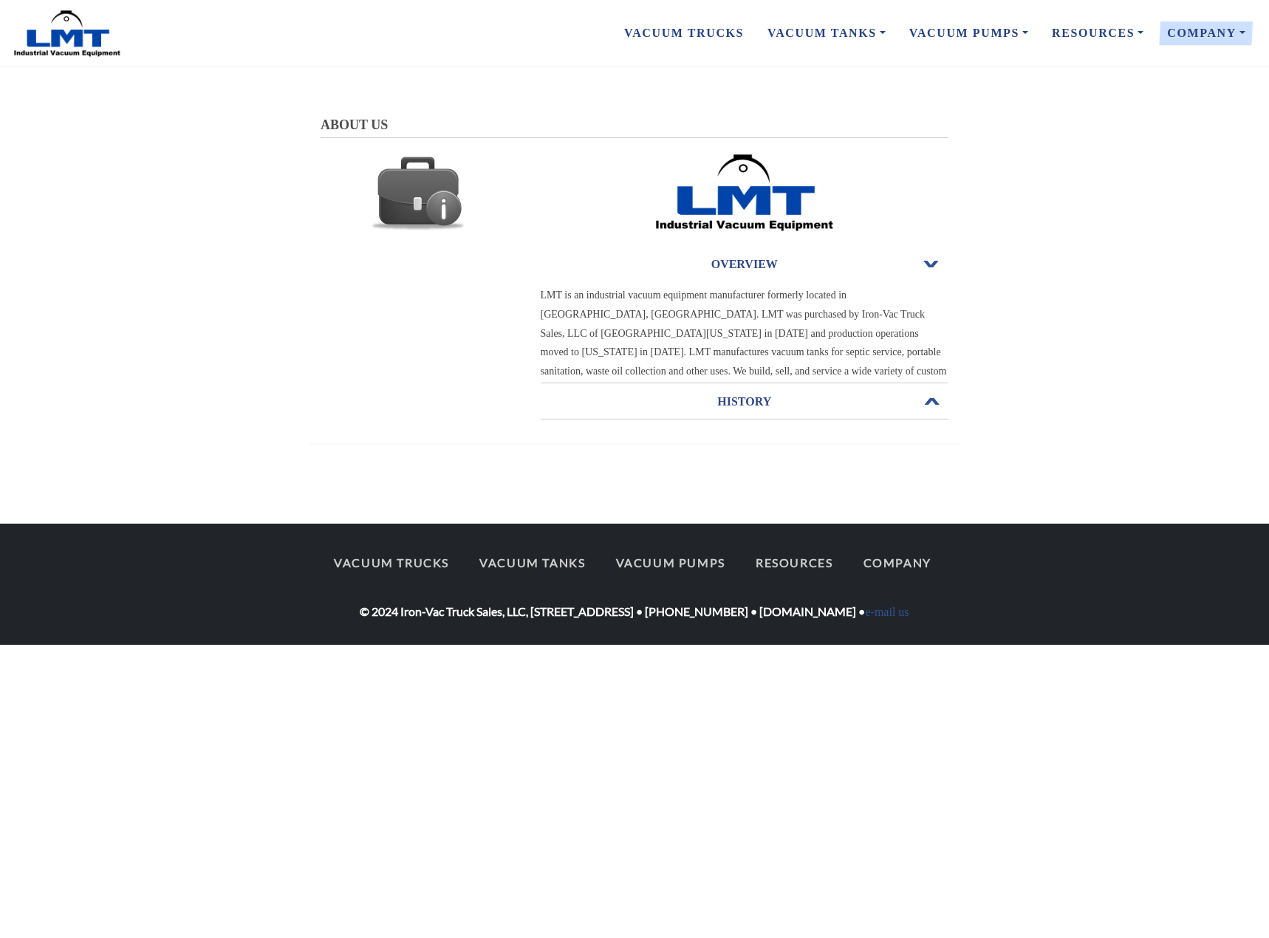
click at [719, 400] on h3 "HISTORY" at bounding box center [745, 402] width 408 height 24
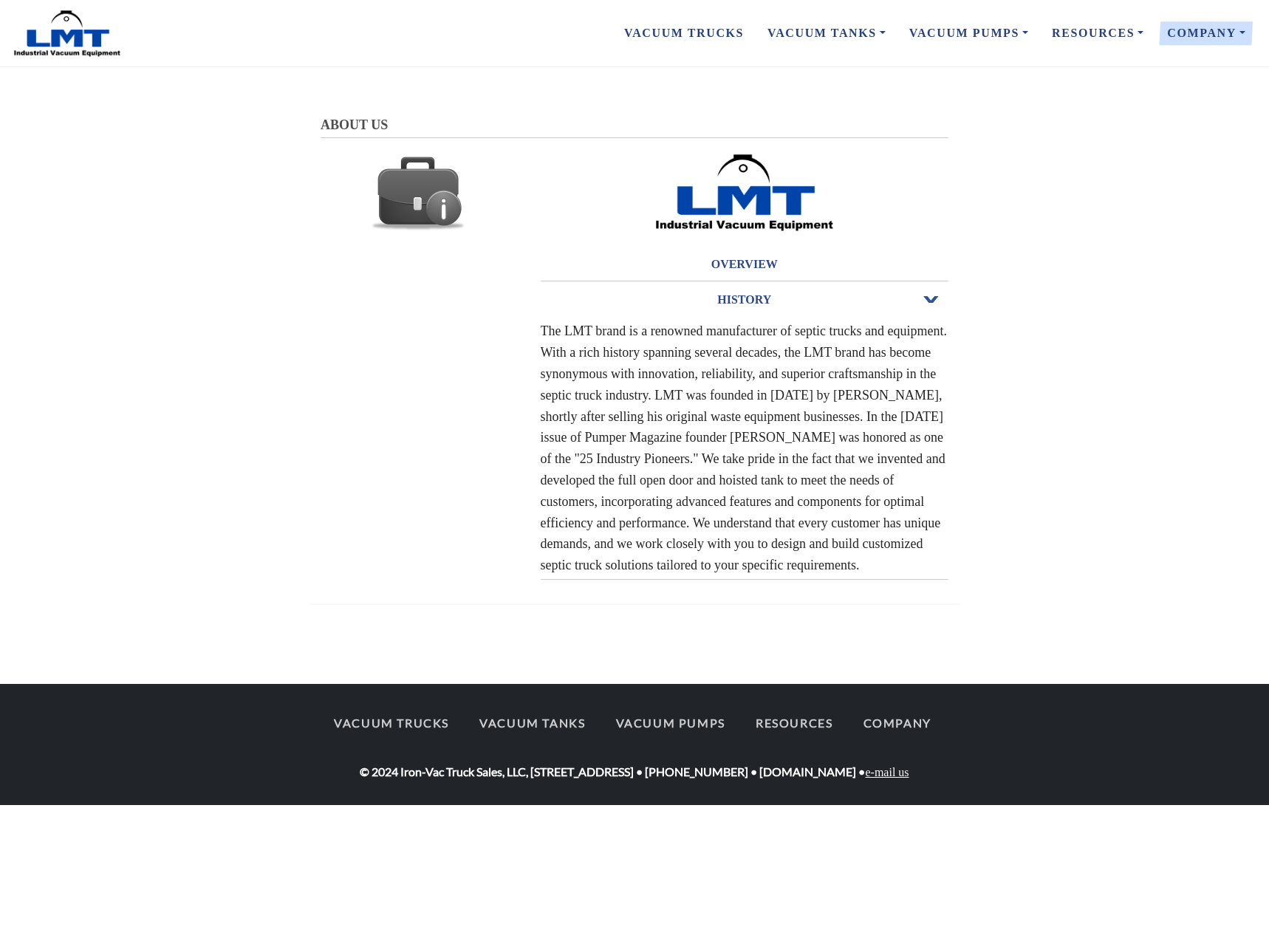
click at [908, 774] on link "e-mail us" at bounding box center [887, 772] width 44 height 13
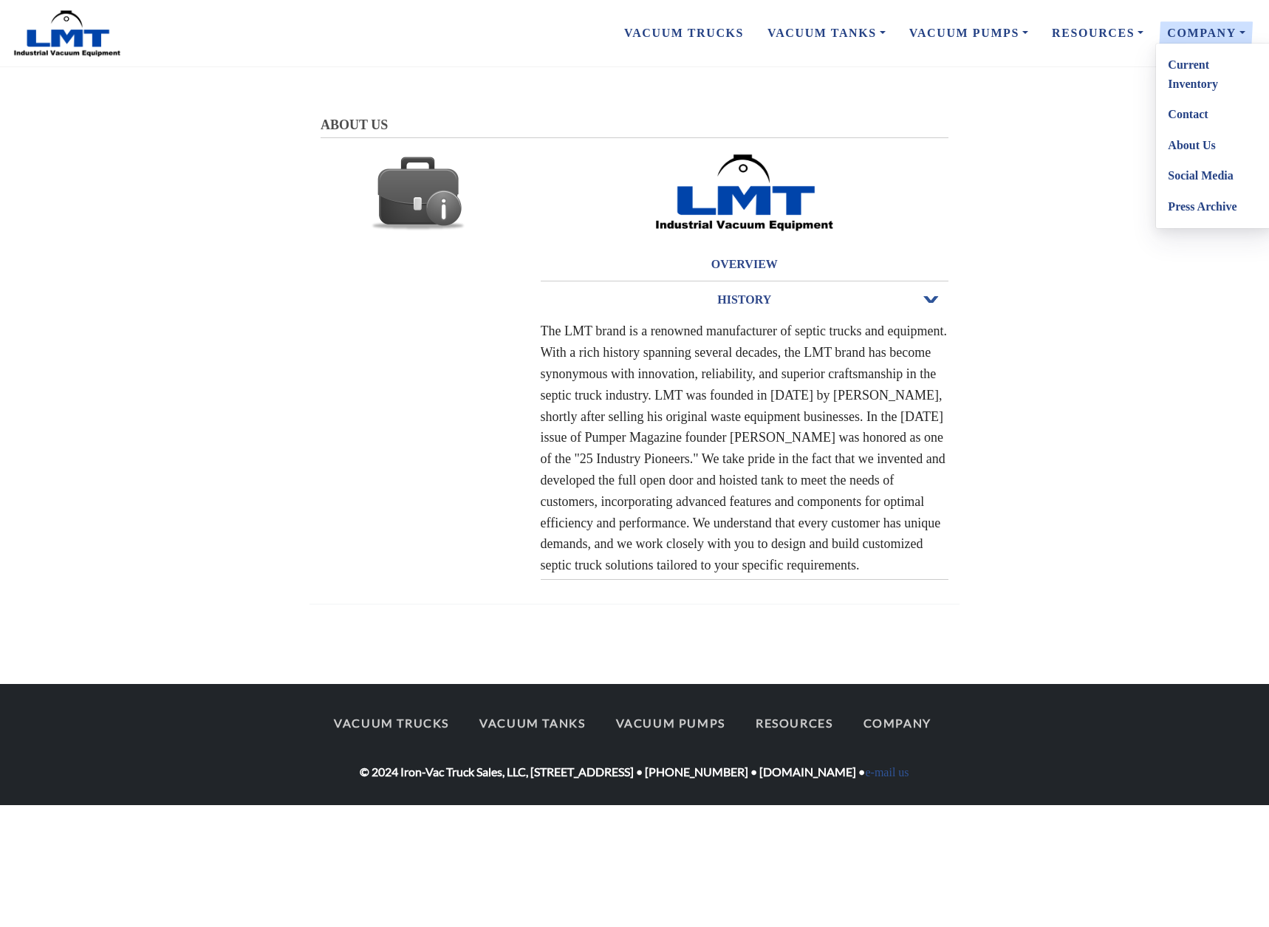
click at [1185, 111] on link "Contact" at bounding box center [1214, 114] width 117 height 31
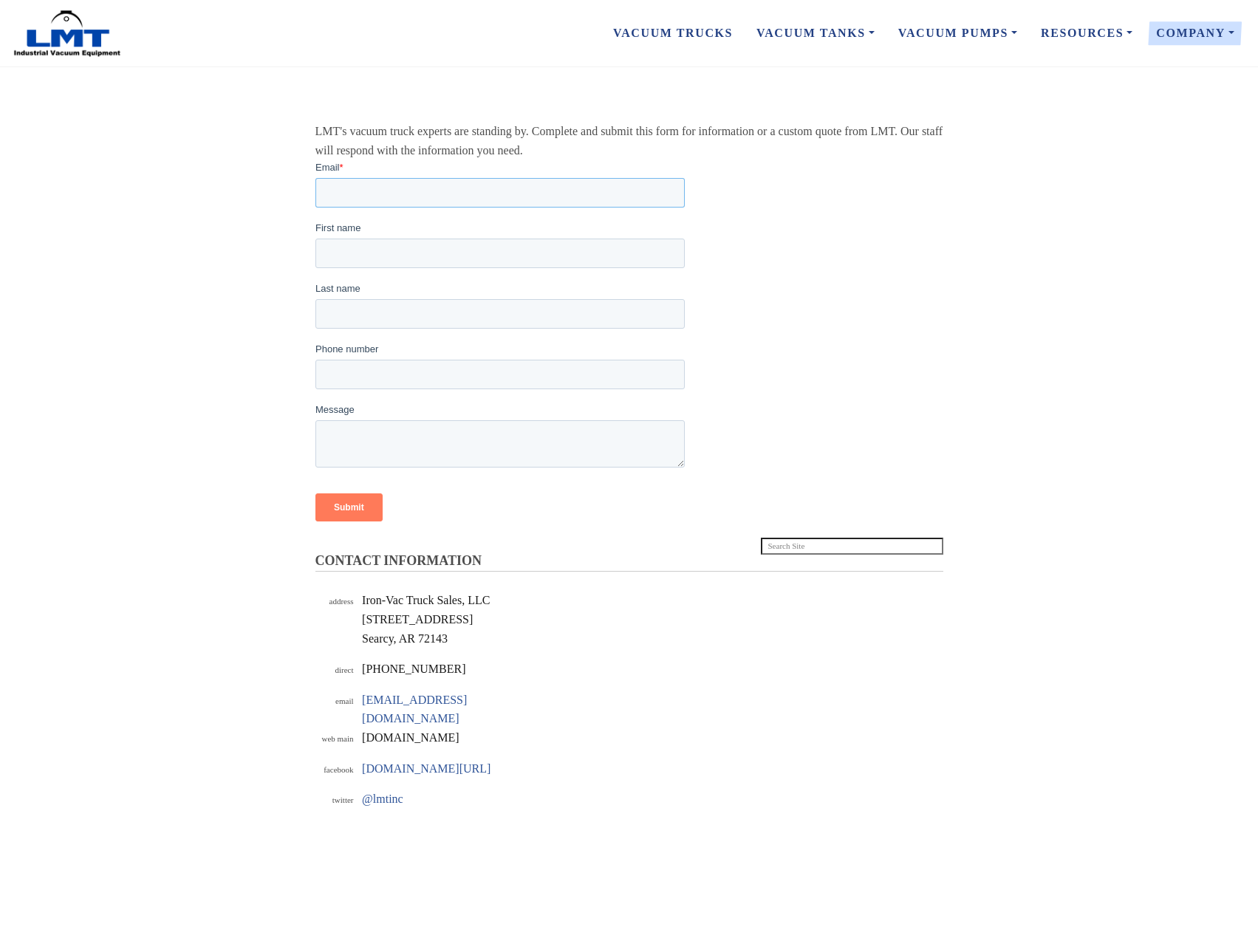
click at [439, 188] on input "Email *" at bounding box center [499, 192] width 369 height 30
type input "kirk@kwlouisiana.com"
click at [433, 245] on input "First name" at bounding box center [499, 253] width 369 height 30
type input "Kirk"
click at [428, 314] on input "Last name" at bounding box center [499, 313] width 369 height 30
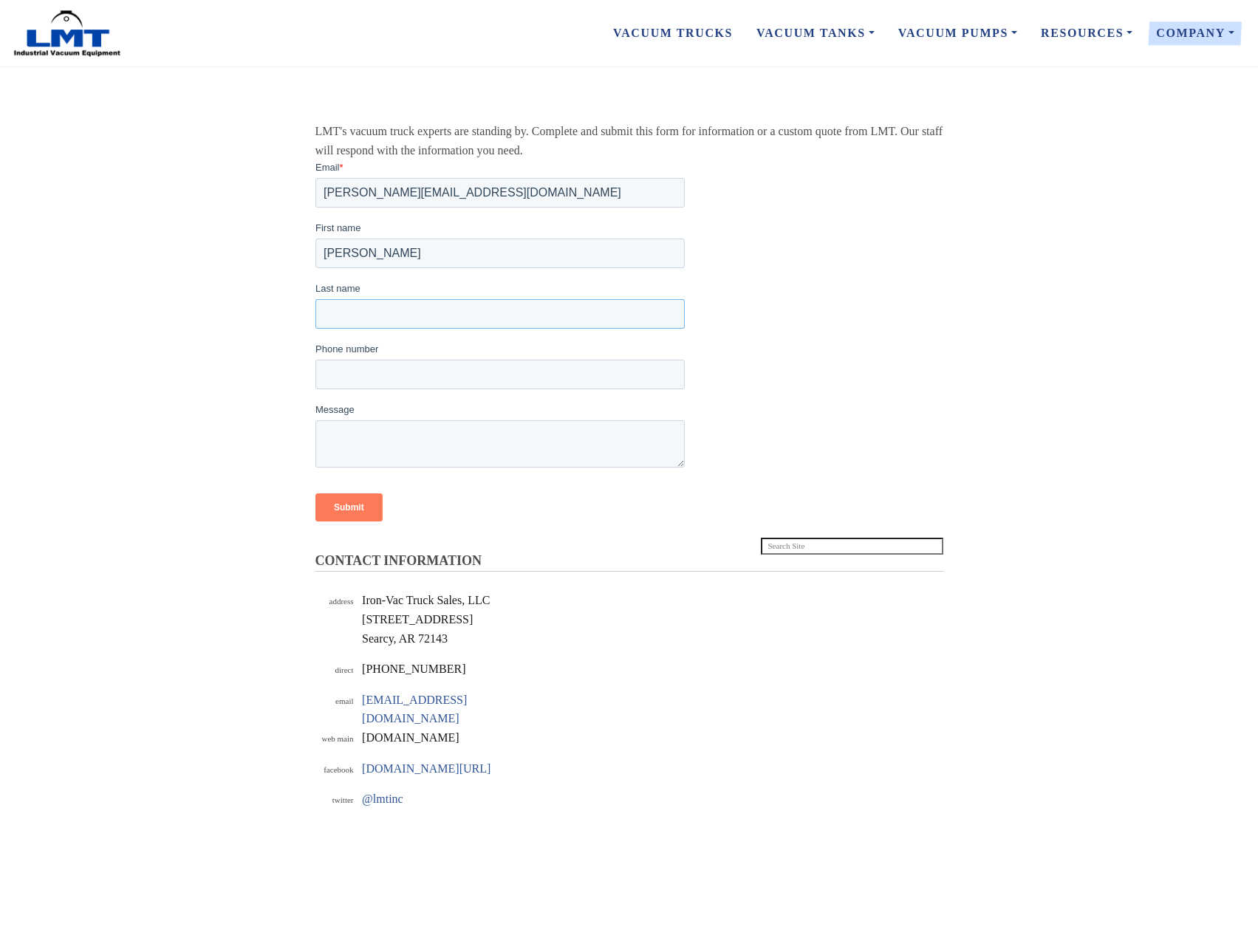
type input "Ledet"
click at [420, 375] on input "Phone number" at bounding box center [499, 374] width 369 height 30
type input "19858763000"
click at [426, 430] on textarea "Message" at bounding box center [499, 442] width 369 height 47
type textarea "I"
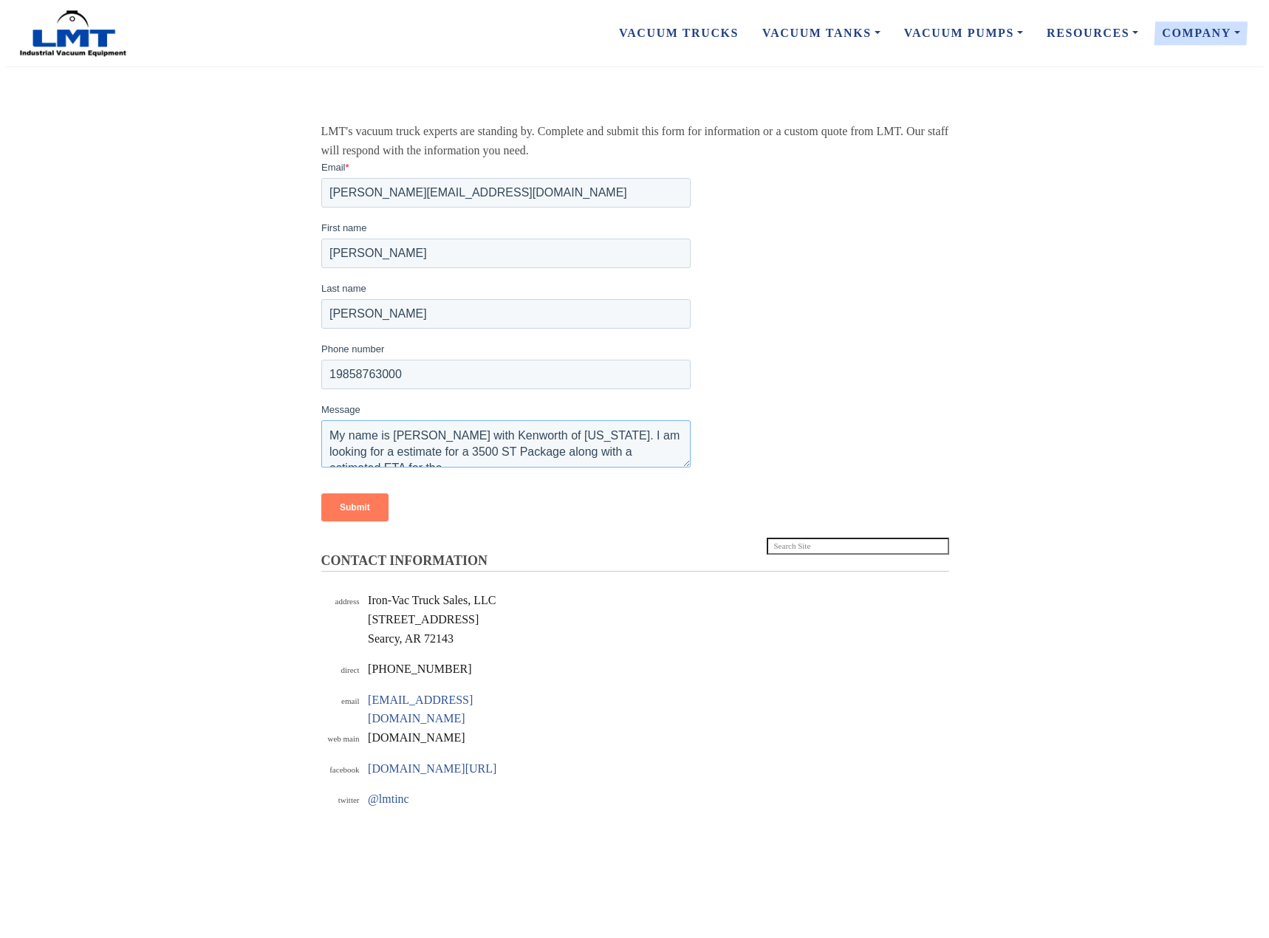
scroll to position [7, 0]
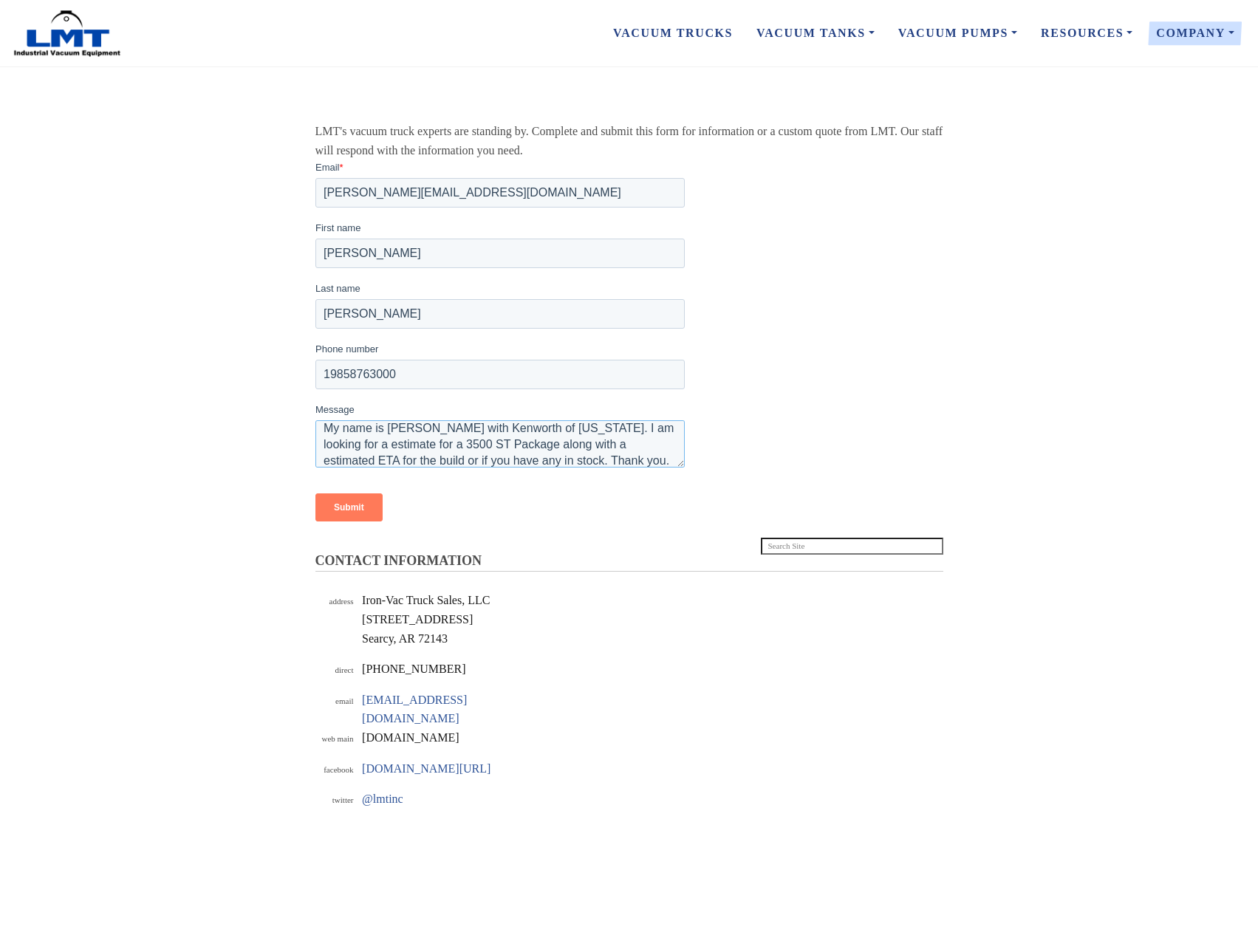
type textarea "My name is Kirk Ledet with Kenworth of Louisiana. I am looking for a estimate f…"
click at [329, 504] on input "Submit" at bounding box center [348, 507] width 67 height 28
